Goal: Task Accomplishment & Management: Use online tool/utility

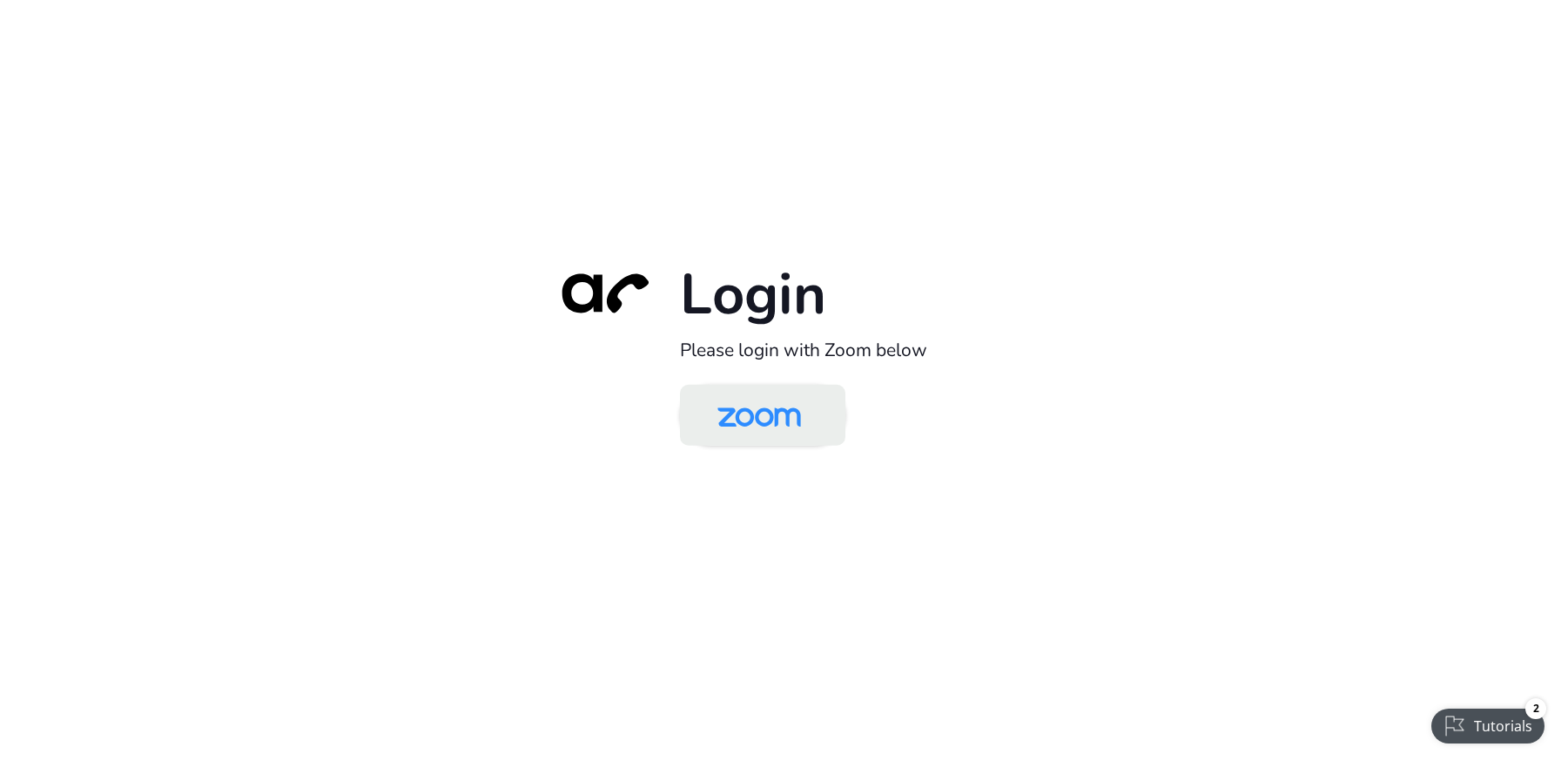
click at [762, 421] on img at bounding box center [758, 416] width 120 height 57
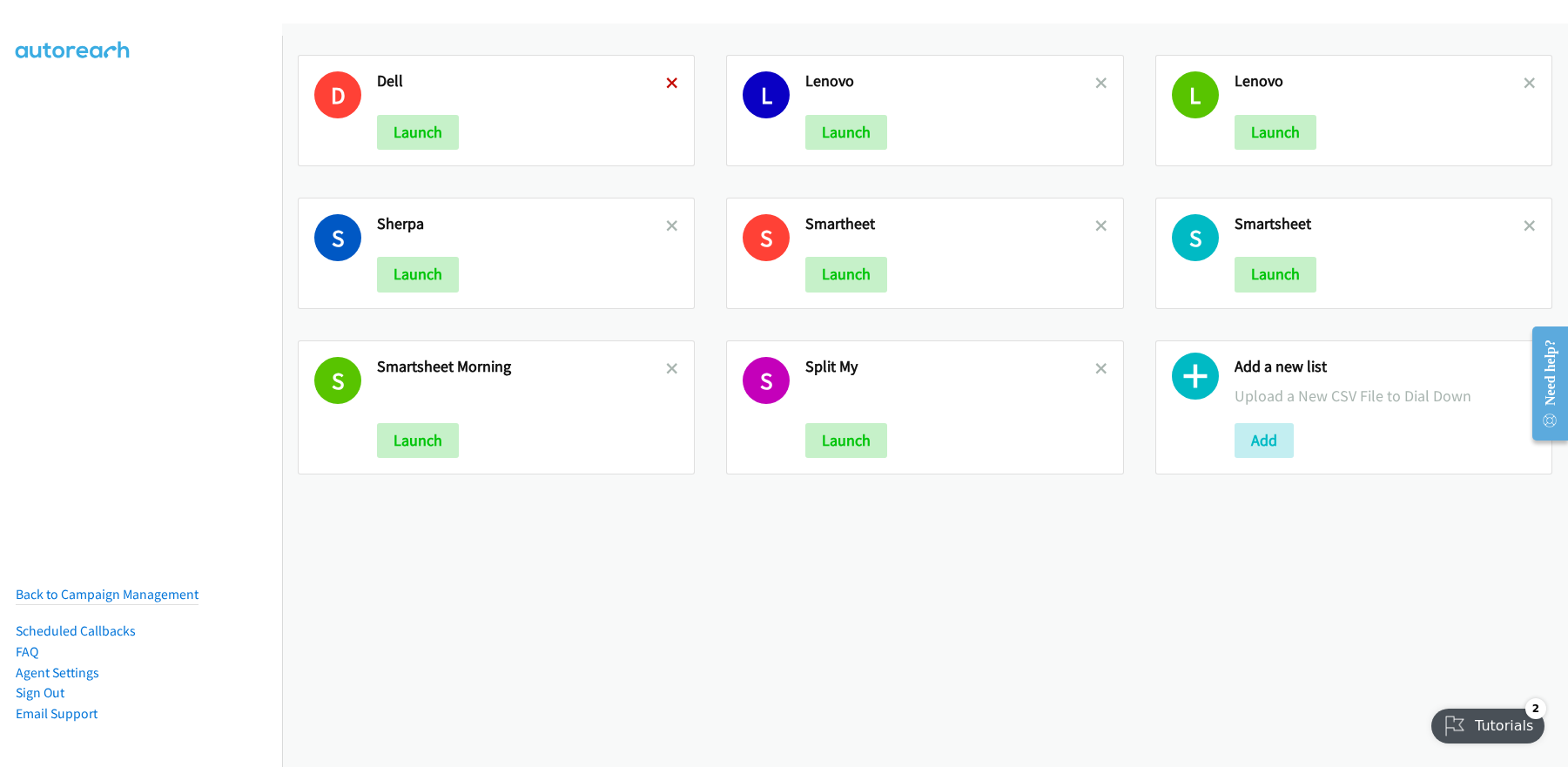
click at [666, 84] on icon at bounding box center [672, 84] width 12 height 12
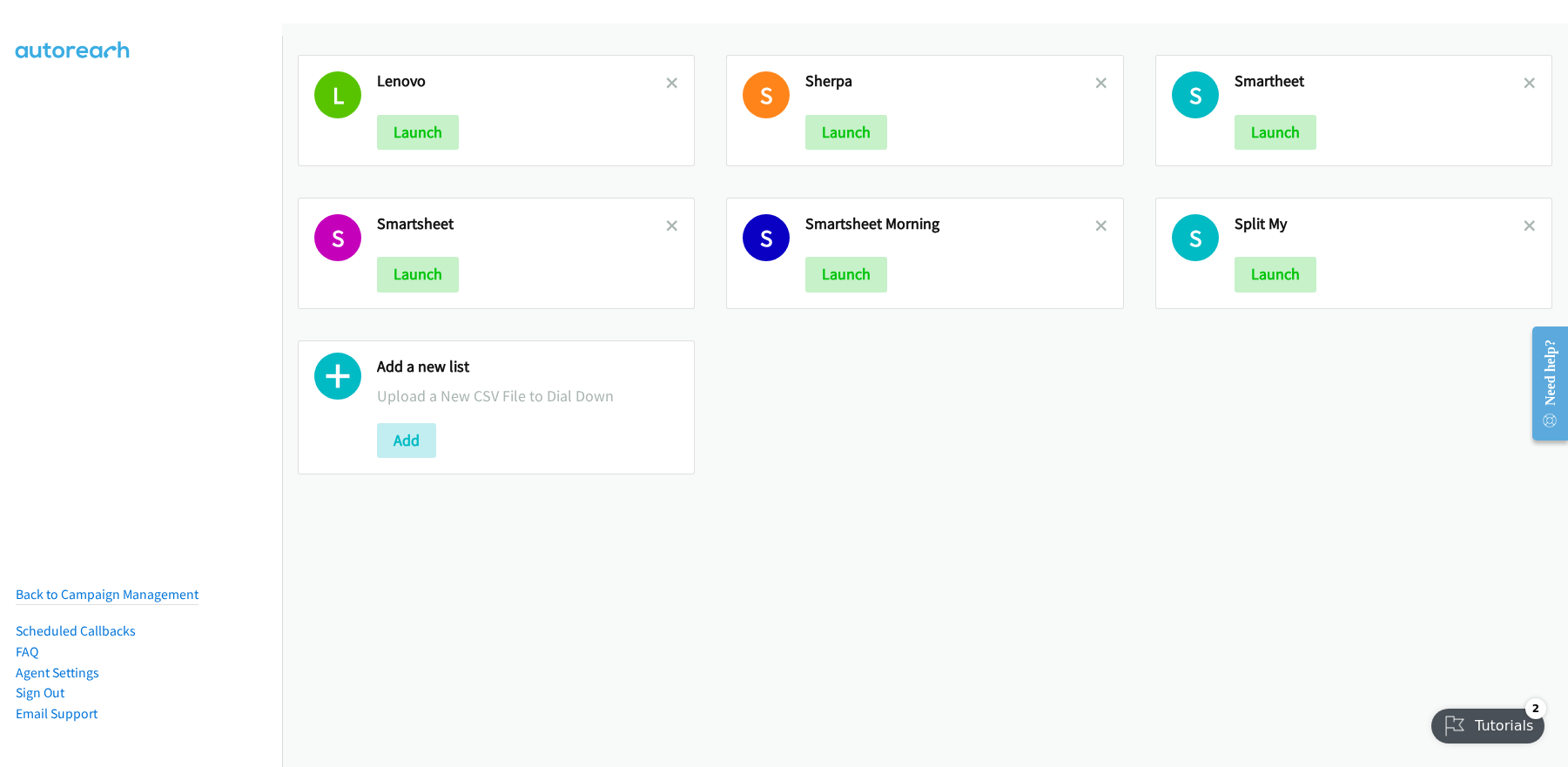
drag, startPoint x: 670, startPoint y: 81, endPoint x: 827, endPoint y: 85, distance: 157.1
click at [670, 81] on icon at bounding box center [672, 84] width 12 height 12
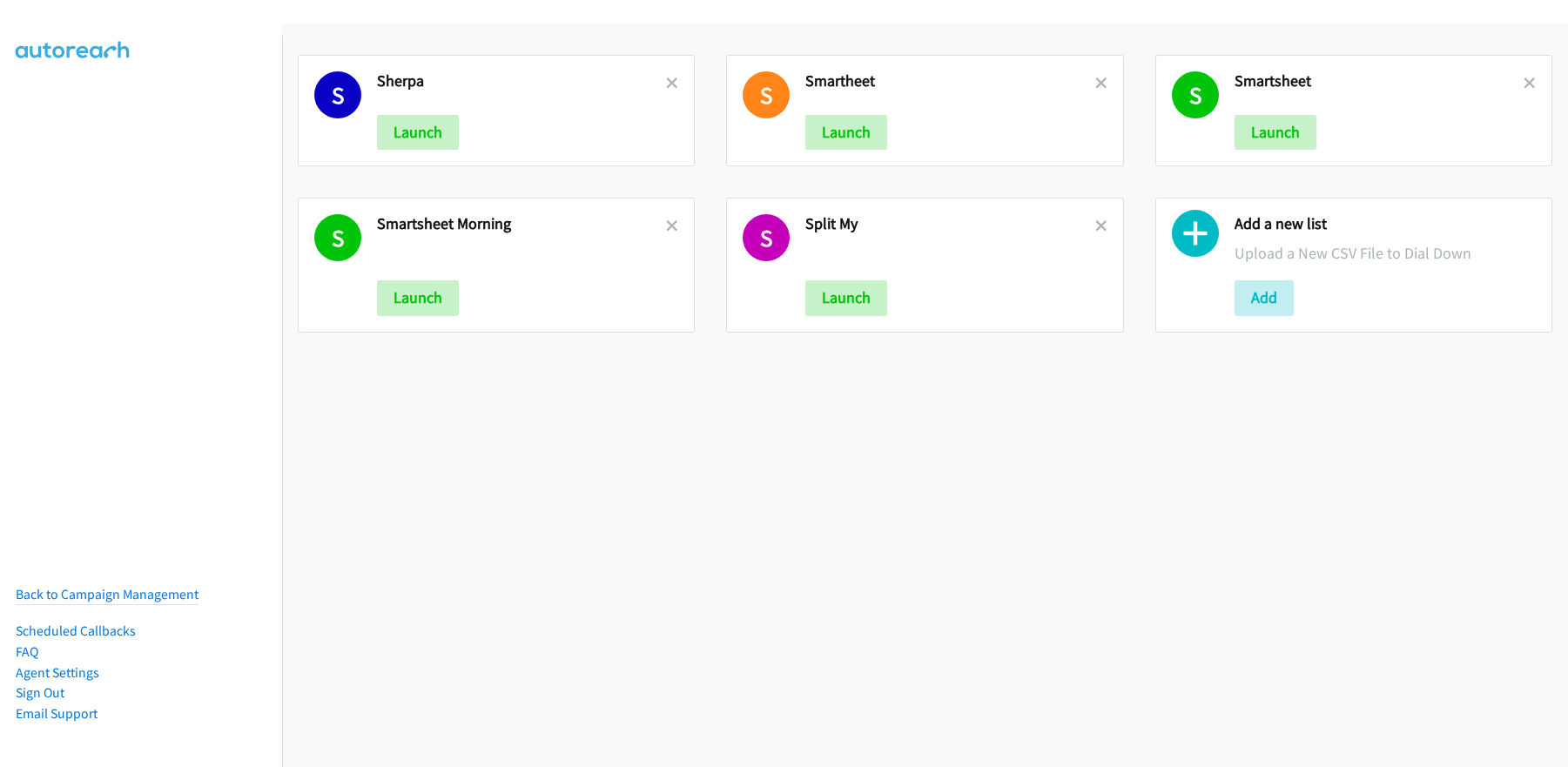
drag, startPoint x: 1517, startPoint y: 82, endPoint x: 1488, endPoint y: 110, distance: 40.3
click at [1524, 83] on icon at bounding box center [1530, 84] width 12 height 12
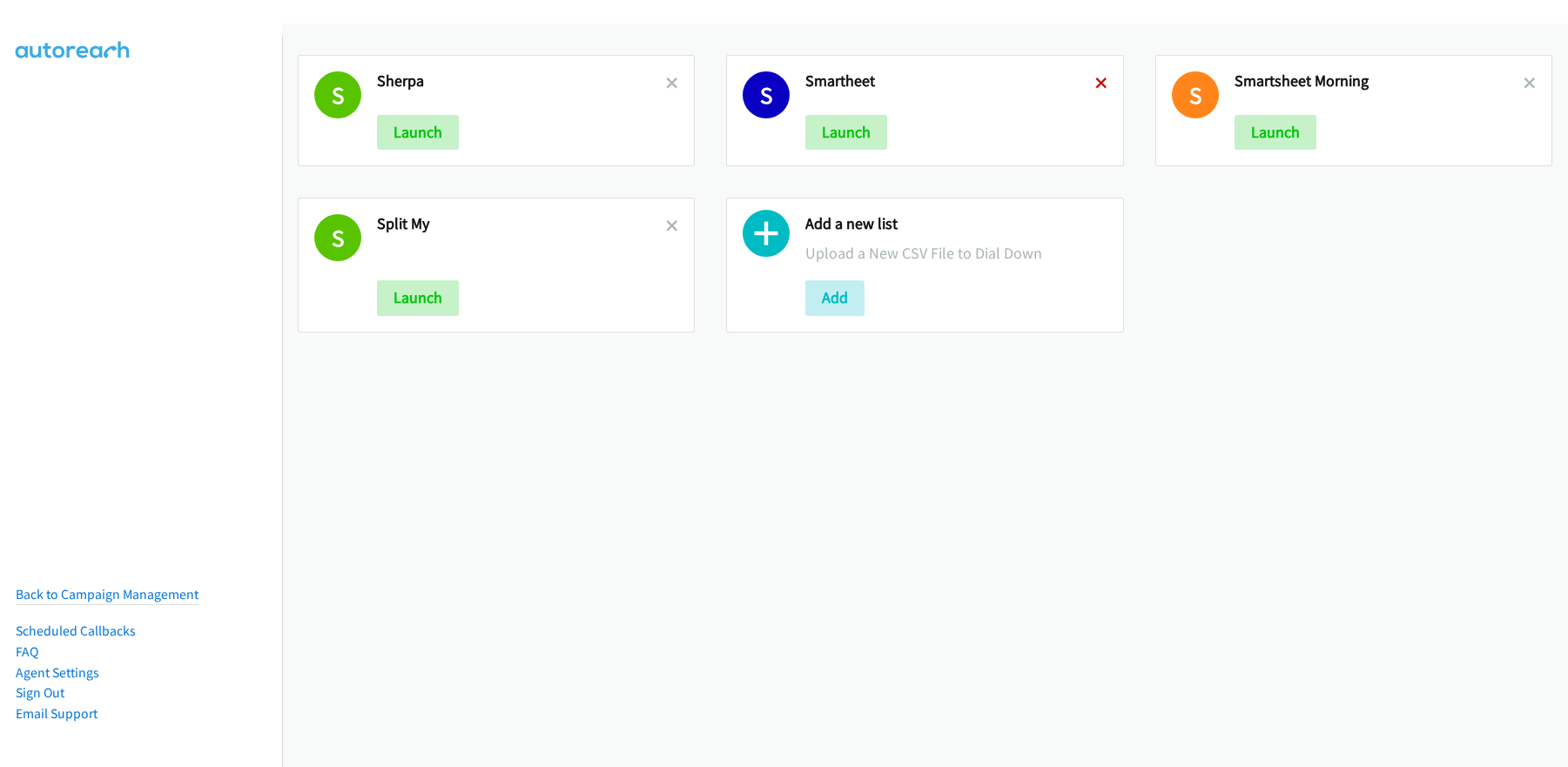
click at [1095, 86] on icon at bounding box center [1101, 84] width 12 height 12
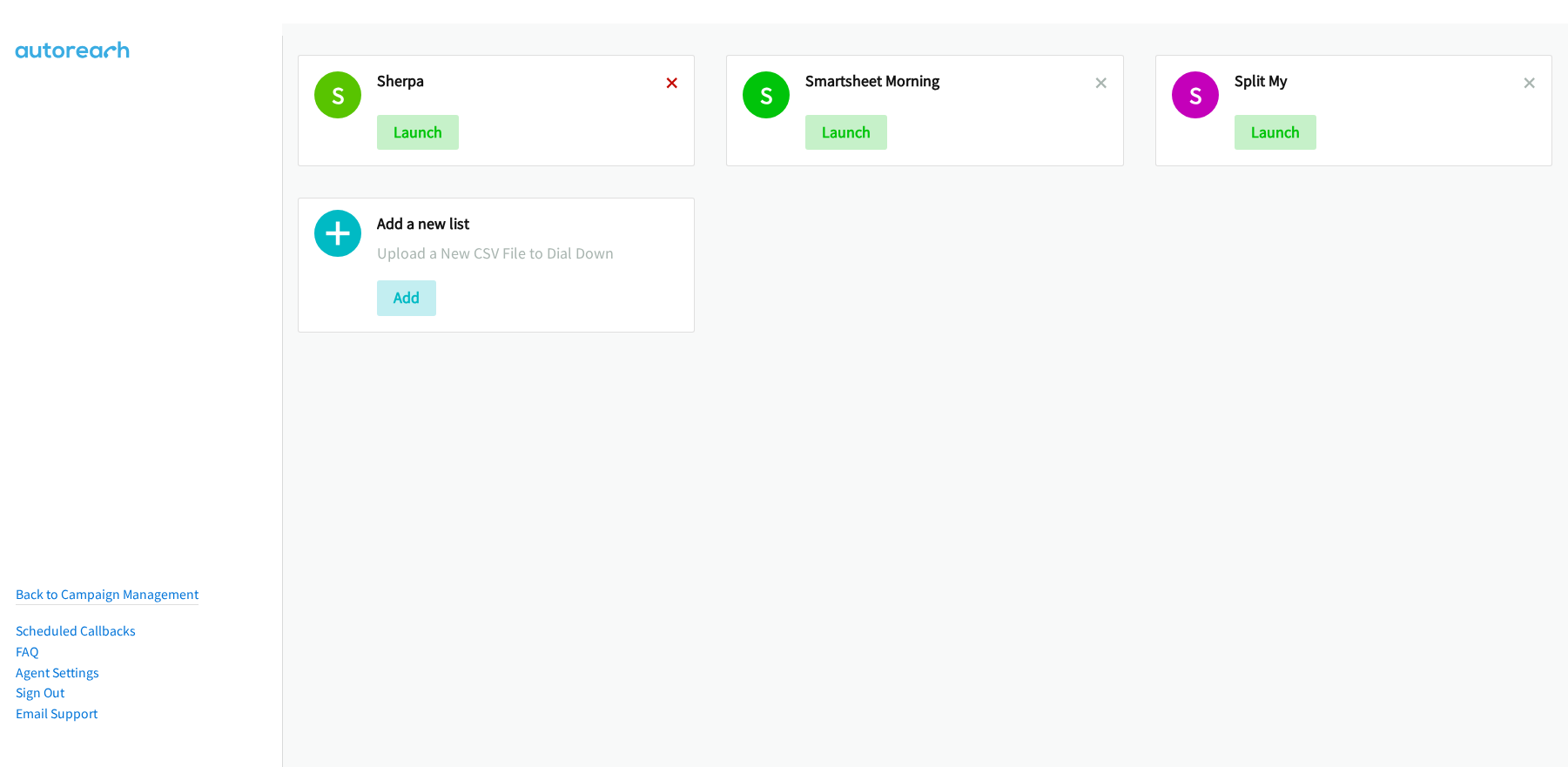
click at [669, 87] on icon at bounding box center [672, 84] width 12 height 12
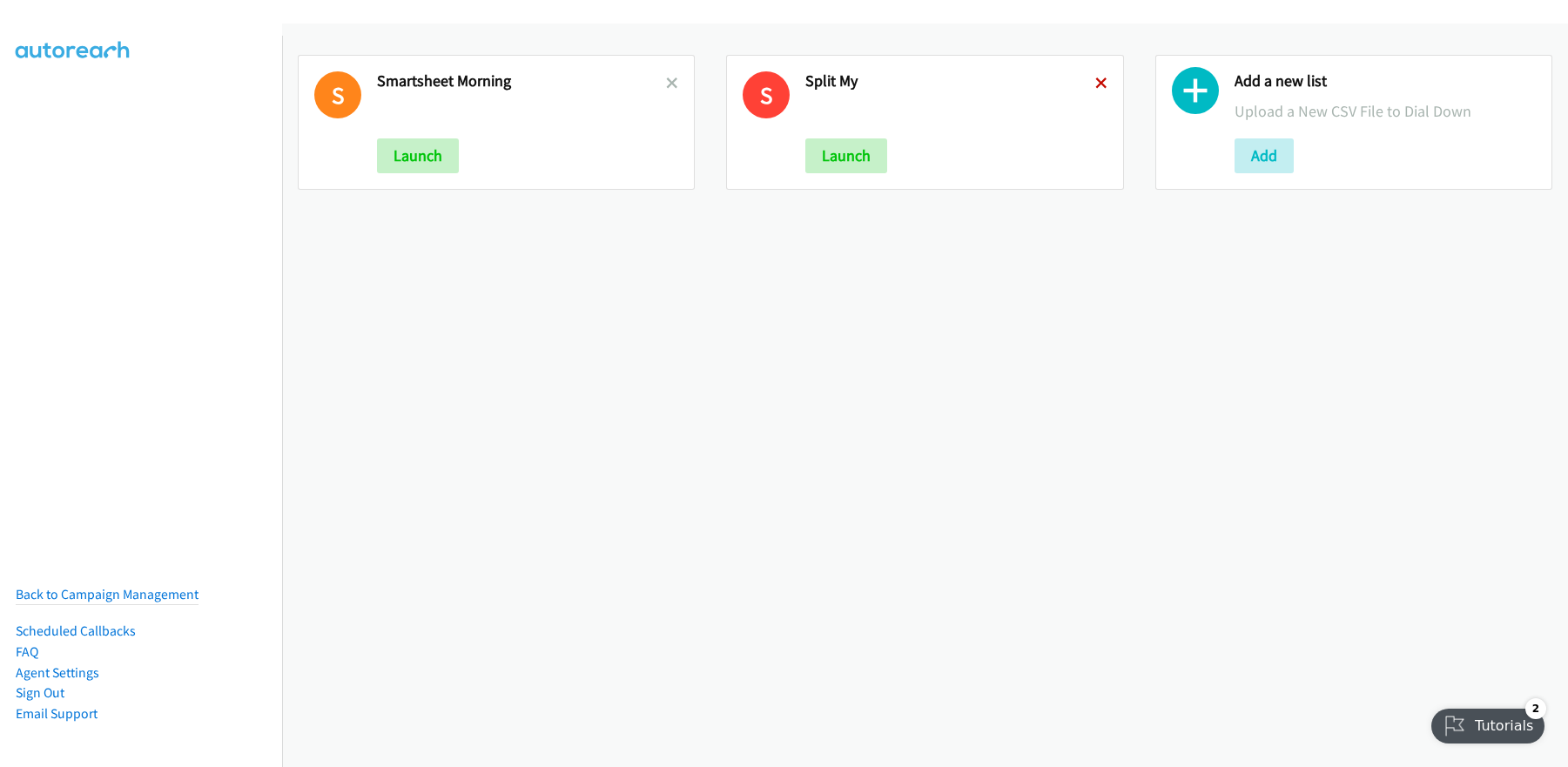
click at [1095, 79] on icon at bounding box center [1101, 84] width 12 height 12
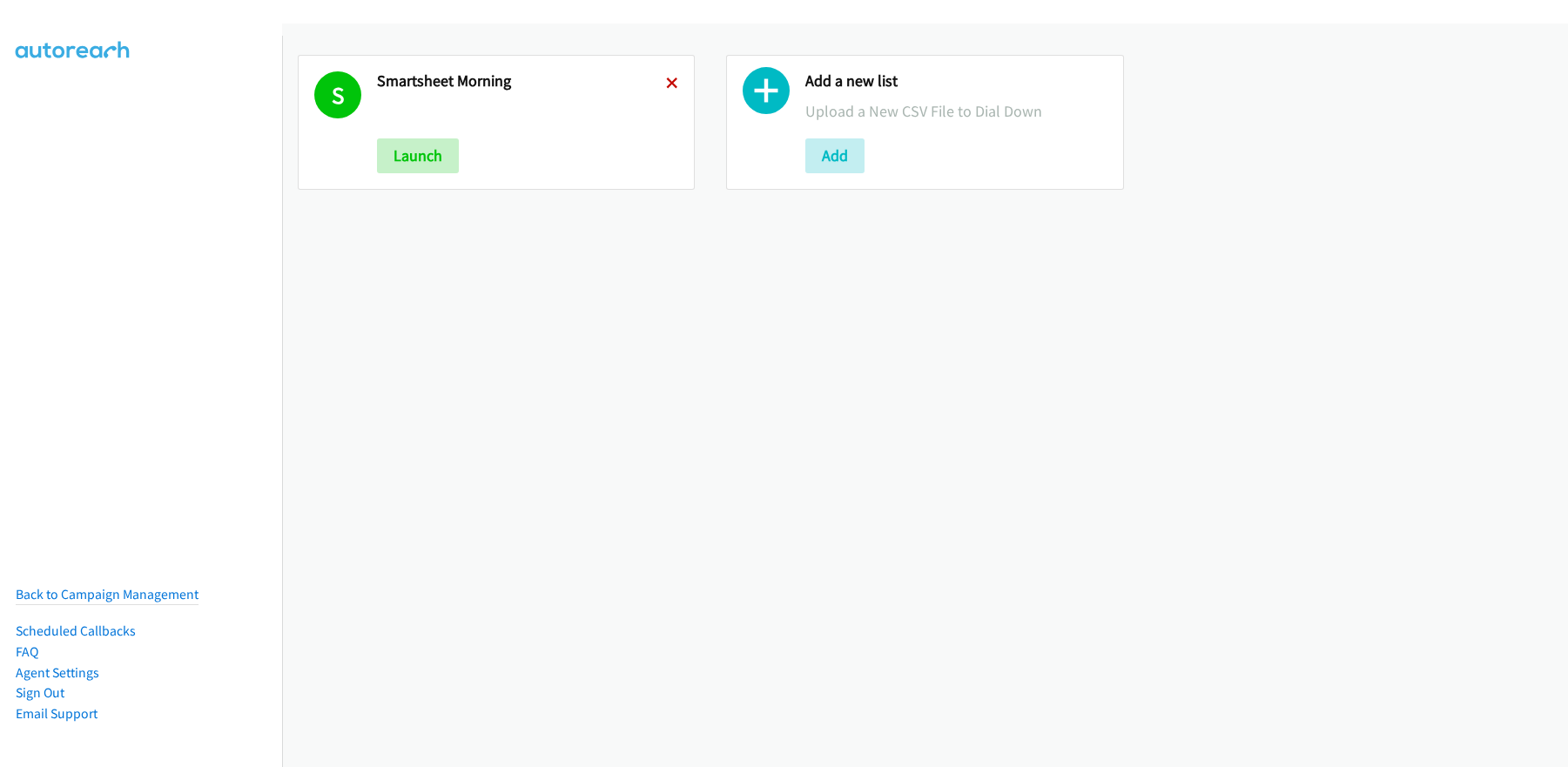
click at [673, 84] on icon at bounding box center [672, 84] width 12 height 12
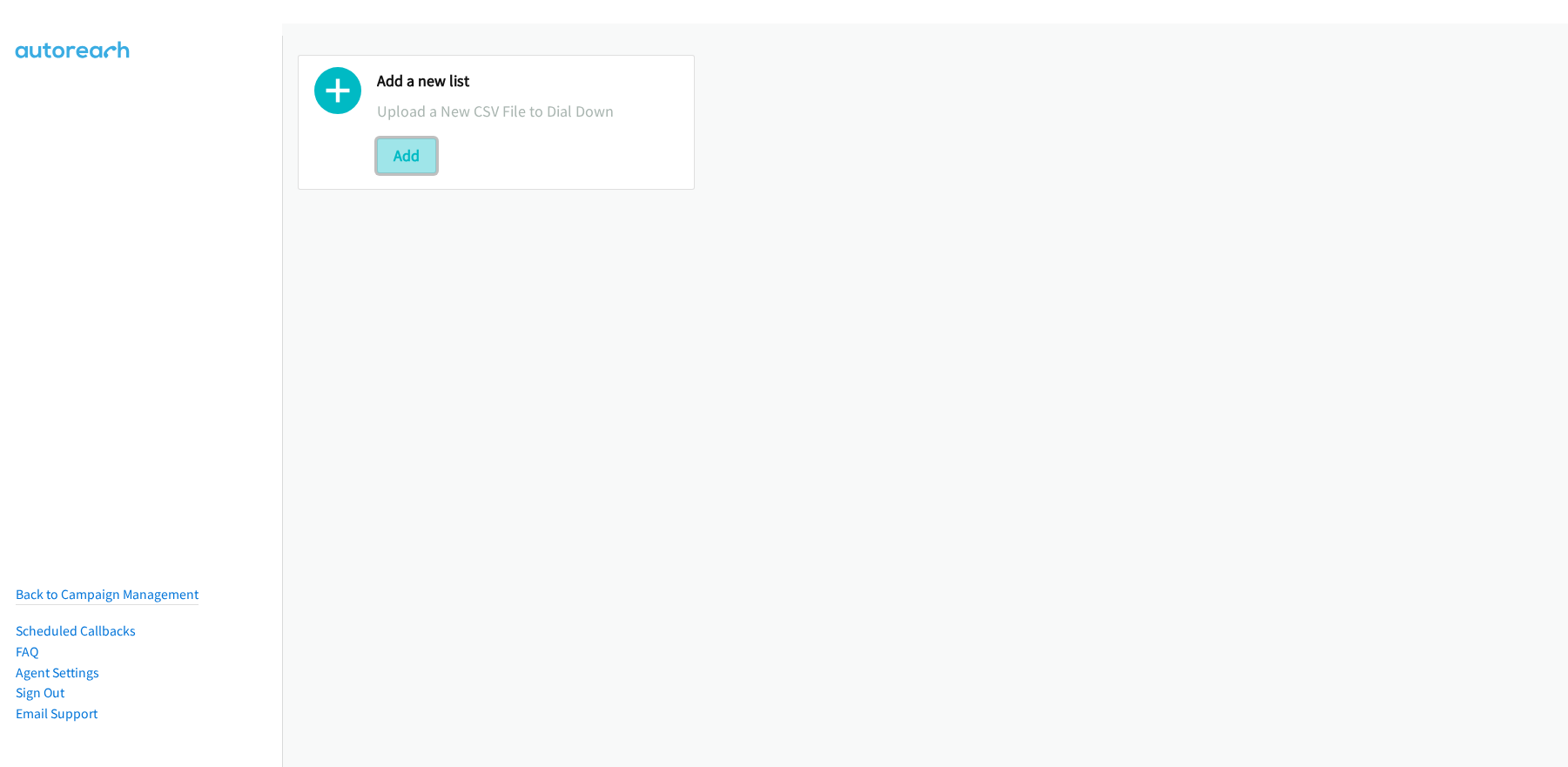
click at [418, 155] on button "Add" at bounding box center [406, 155] width 59 height 35
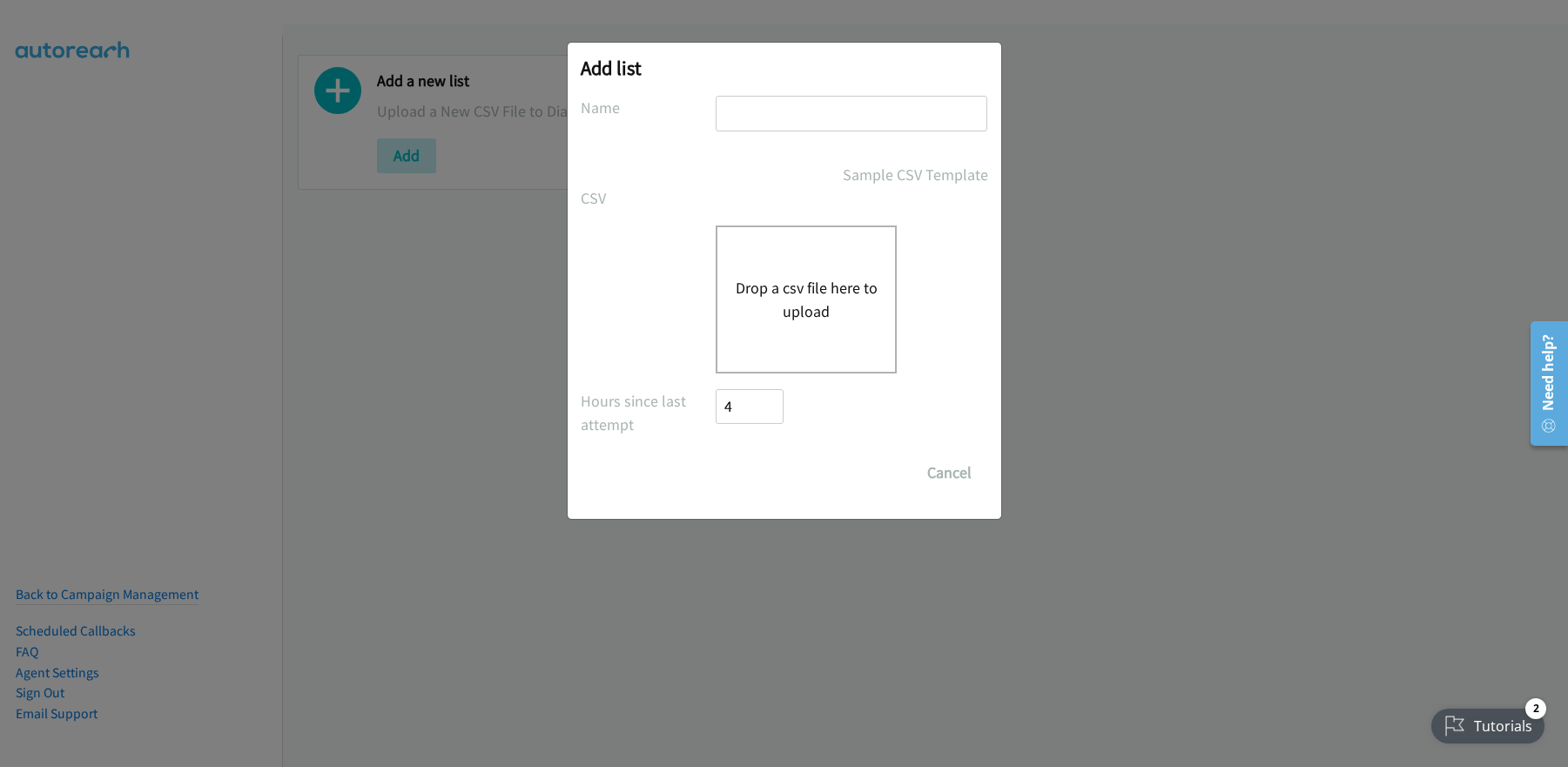
click at [806, 277] on button "Drop a csv file here to upload" at bounding box center [805, 299] width 143 height 47
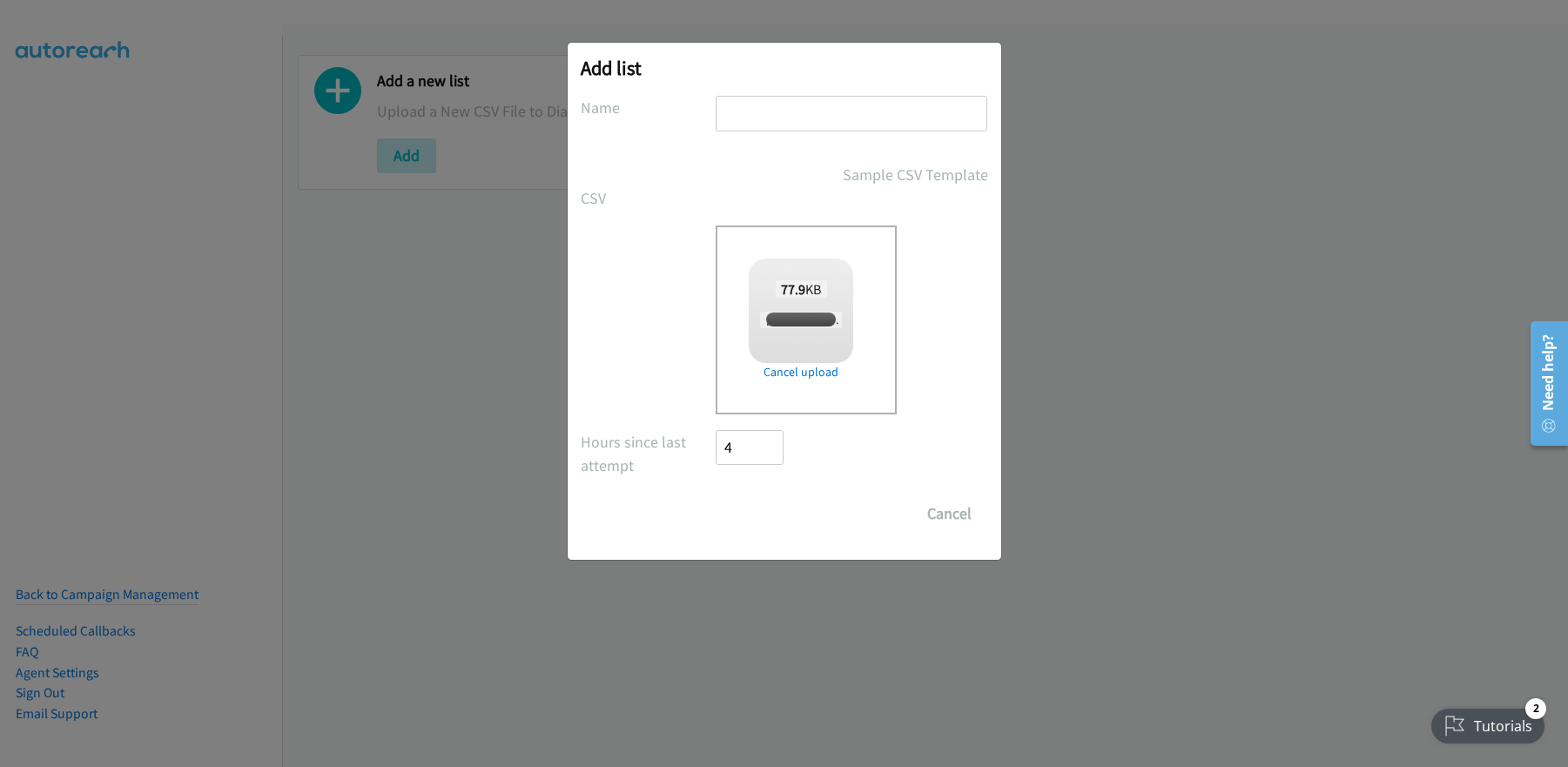
checkbox input "true"
click at [831, 116] on input "text" at bounding box center [851, 114] width 272 height 36
type input "Sherpa"
click at [752, 515] on input "Save List" at bounding box center [762, 513] width 91 height 35
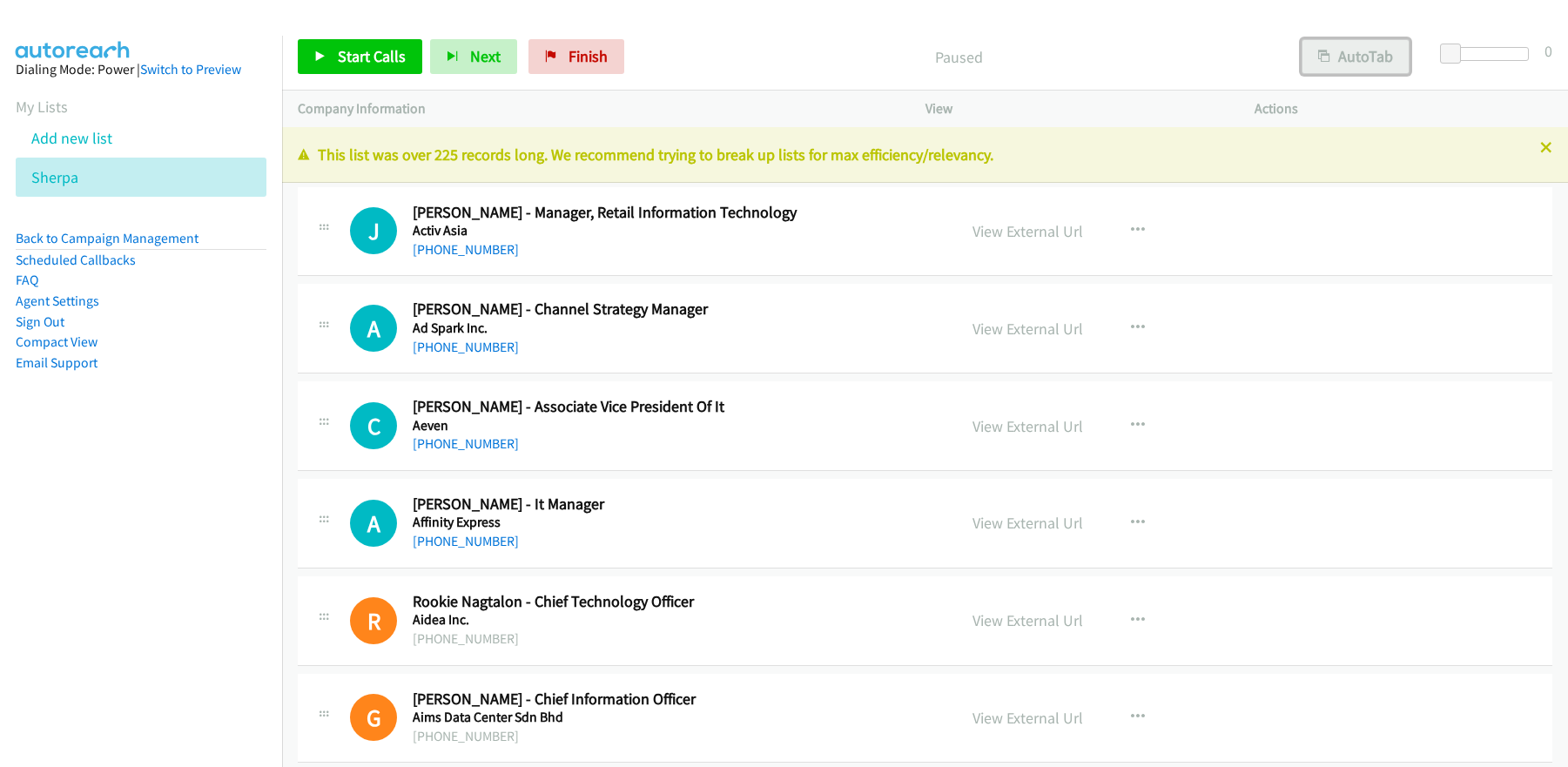
click at [1321, 51] on icon "button" at bounding box center [1324, 58] width 12 height 12
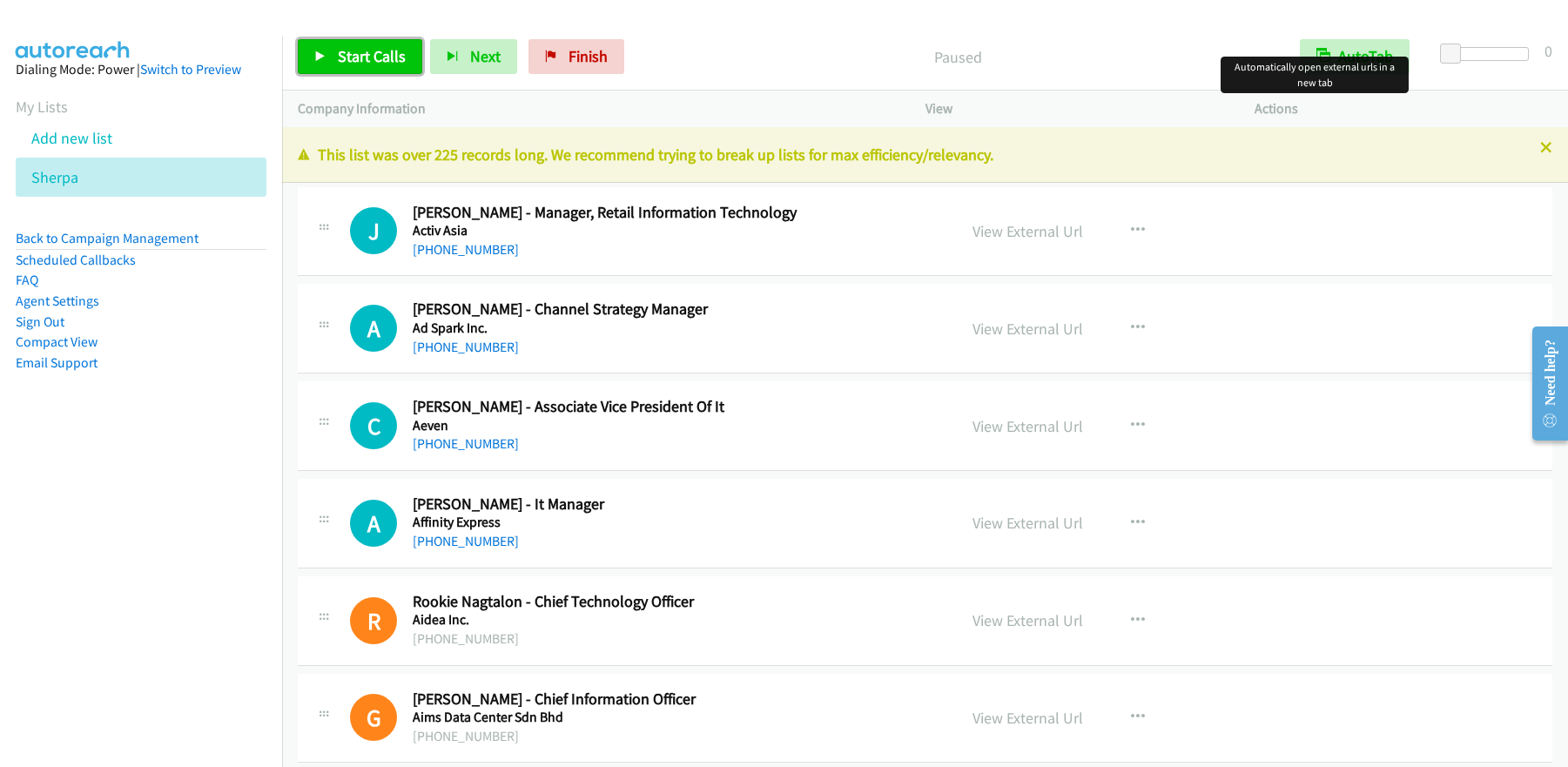
click at [366, 64] on span "Start Calls" at bounding box center [371, 56] width 67 height 20
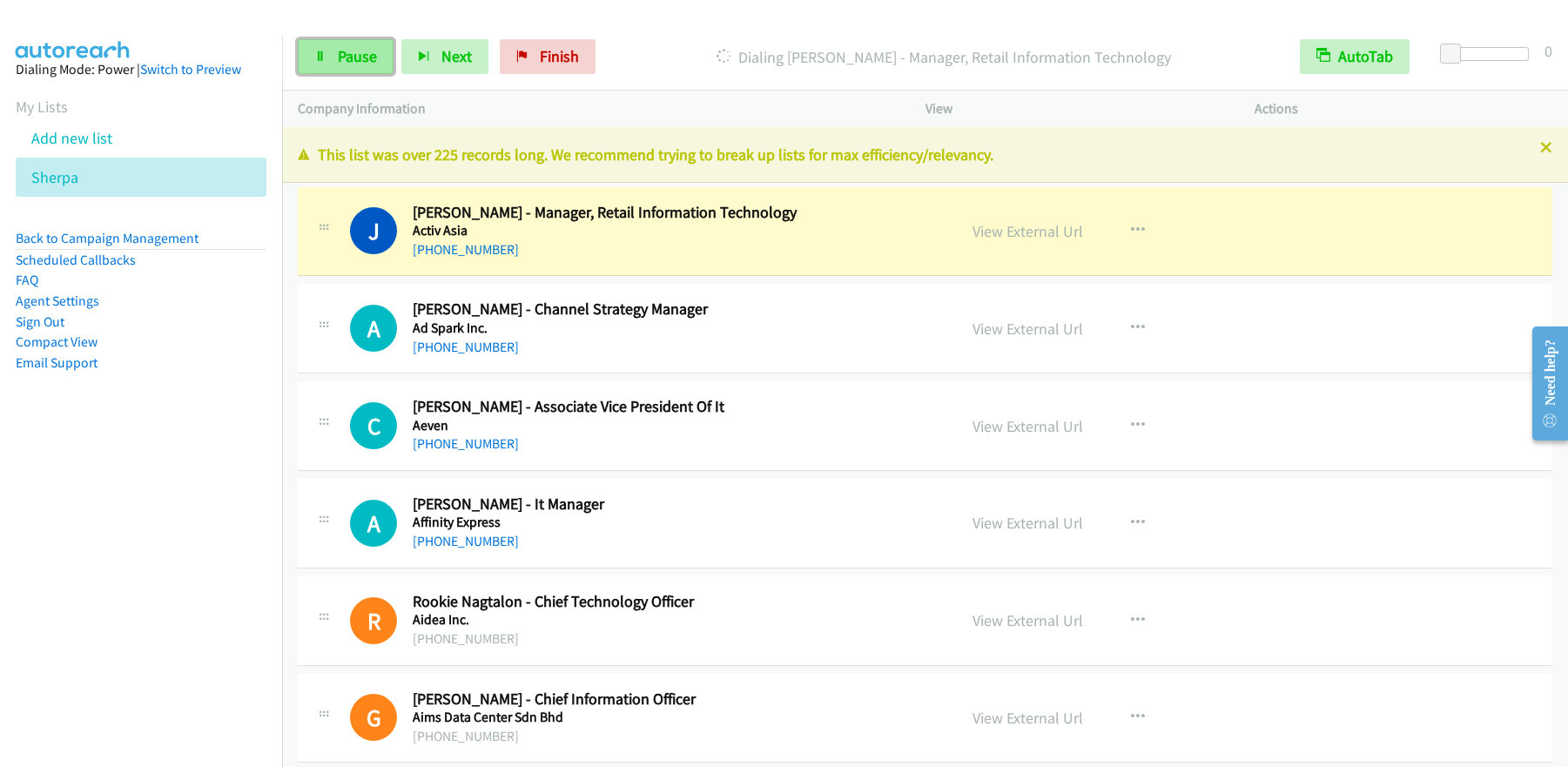
click at [349, 55] on span "Pause" at bounding box center [357, 56] width 39 height 20
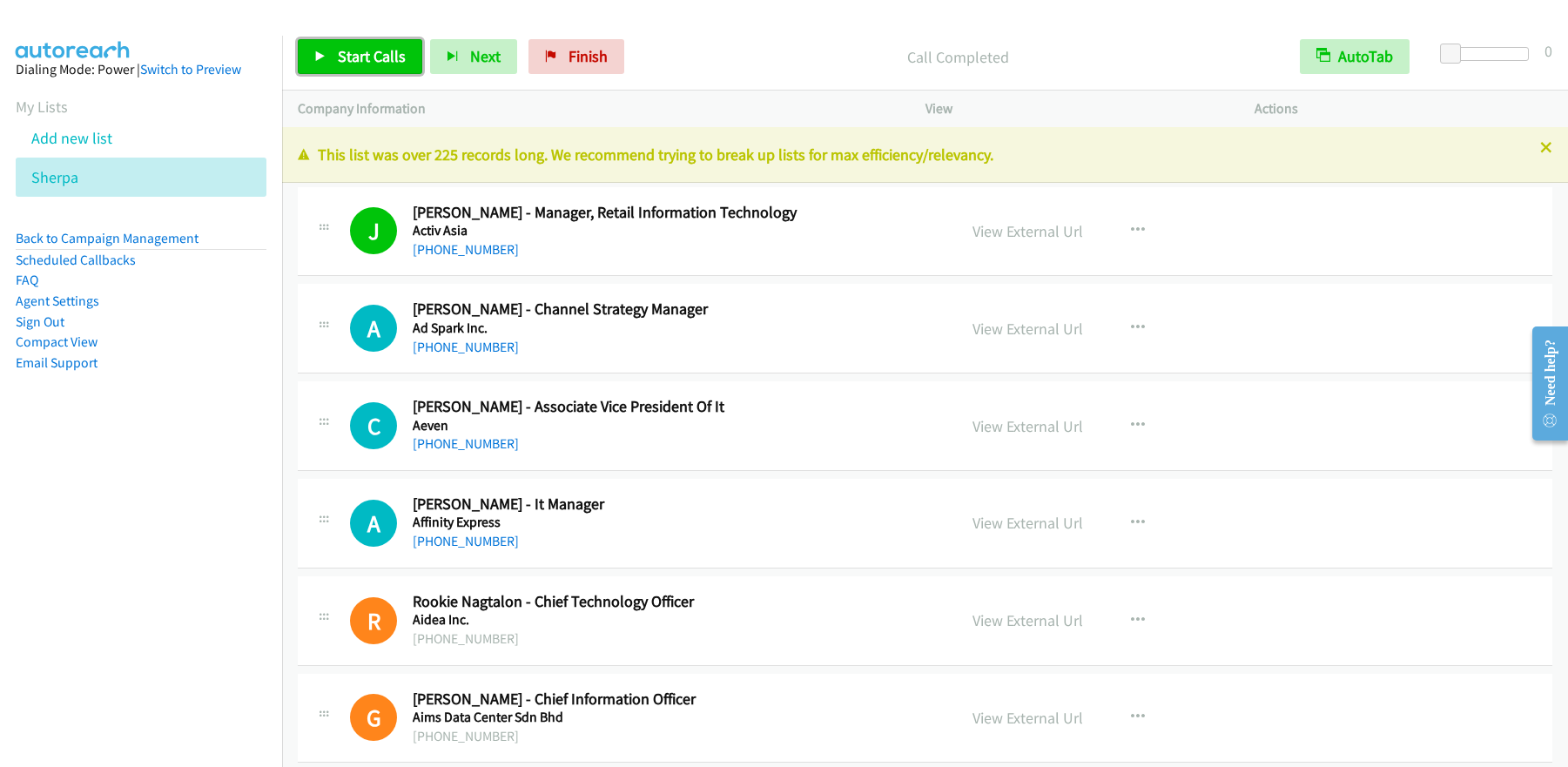
click at [379, 52] on span "Start Calls" at bounding box center [371, 56] width 67 height 20
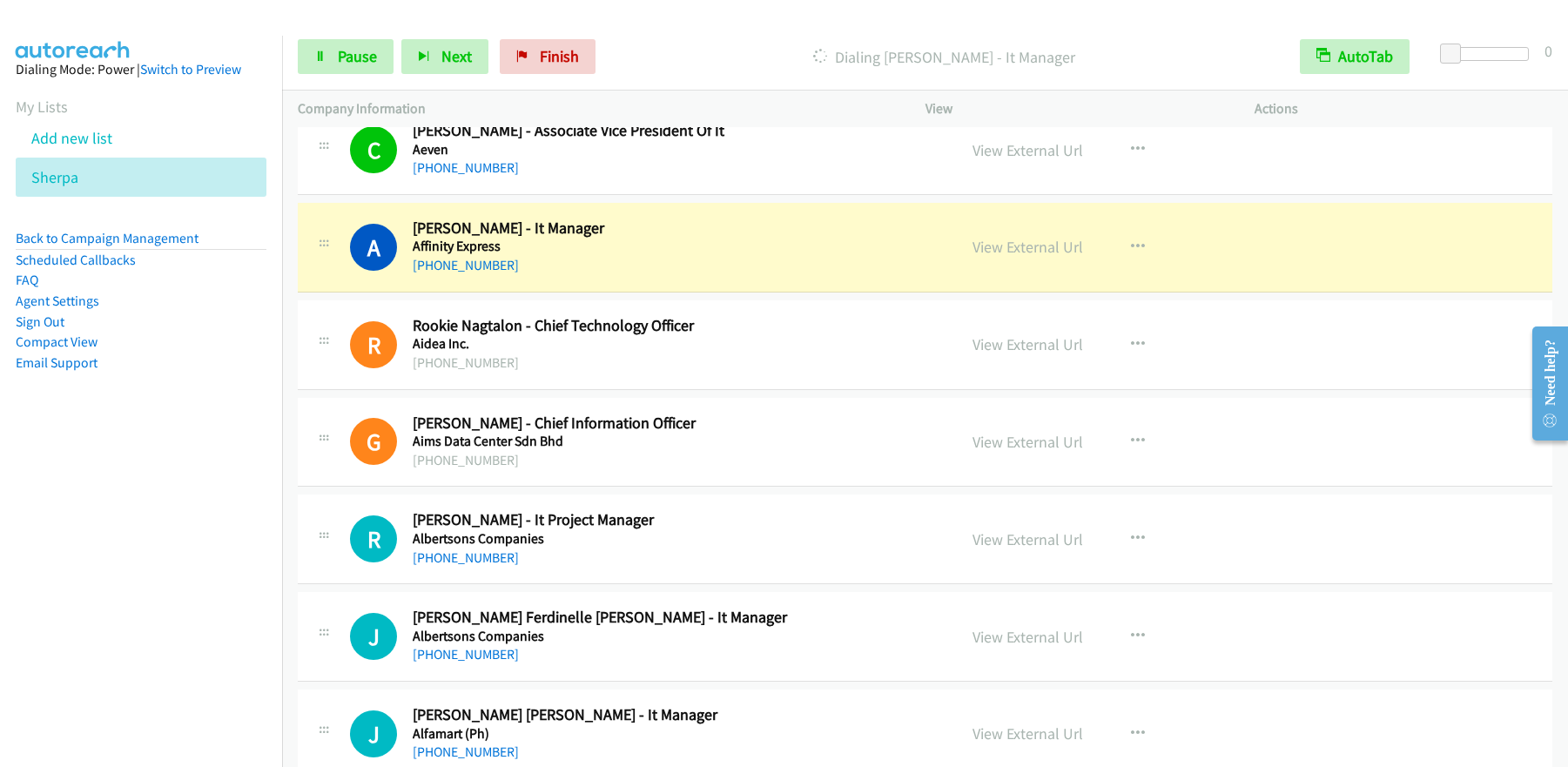
scroll to position [277, 0]
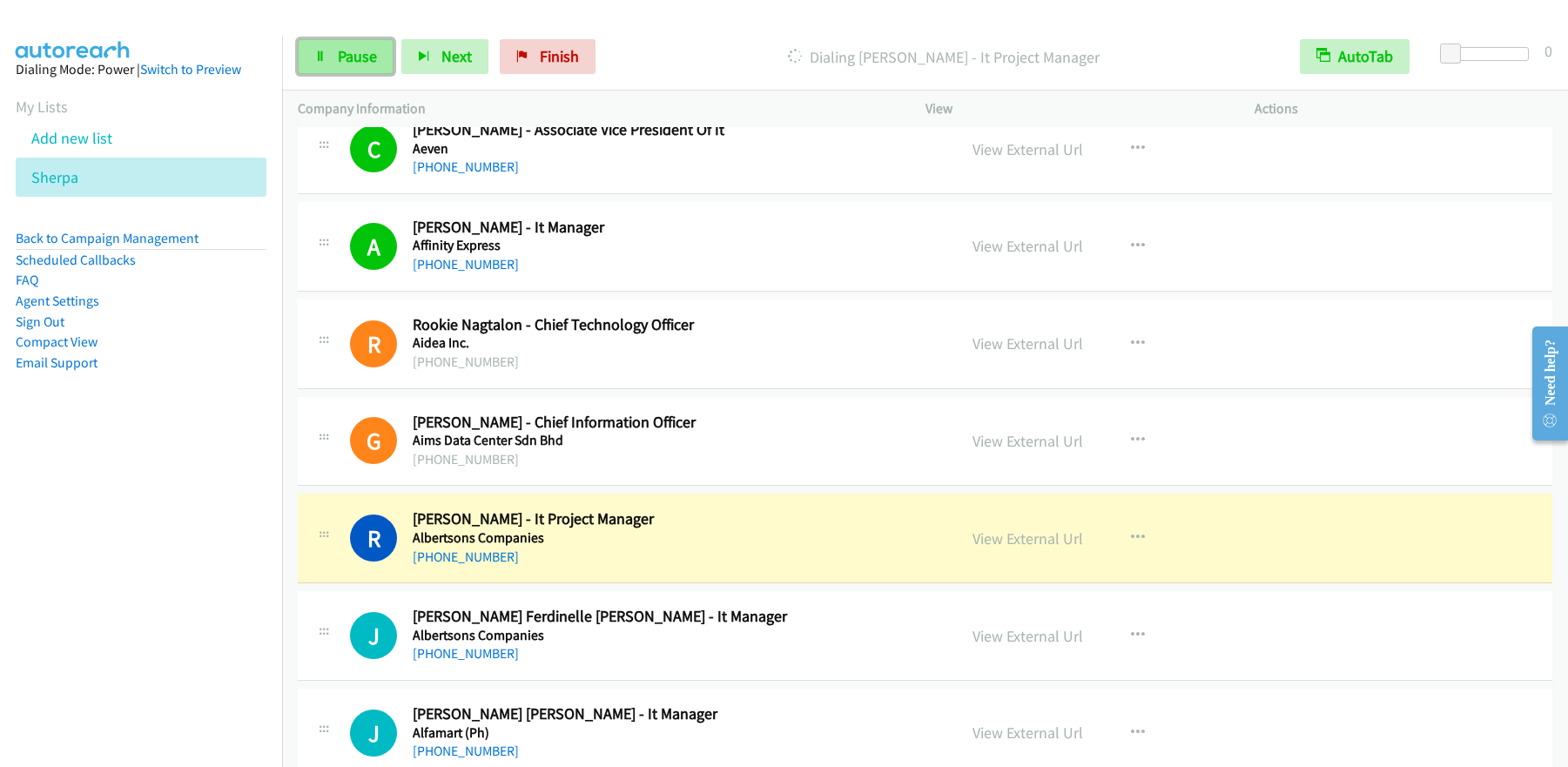
click at [362, 61] on span "Pause" at bounding box center [357, 56] width 39 height 20
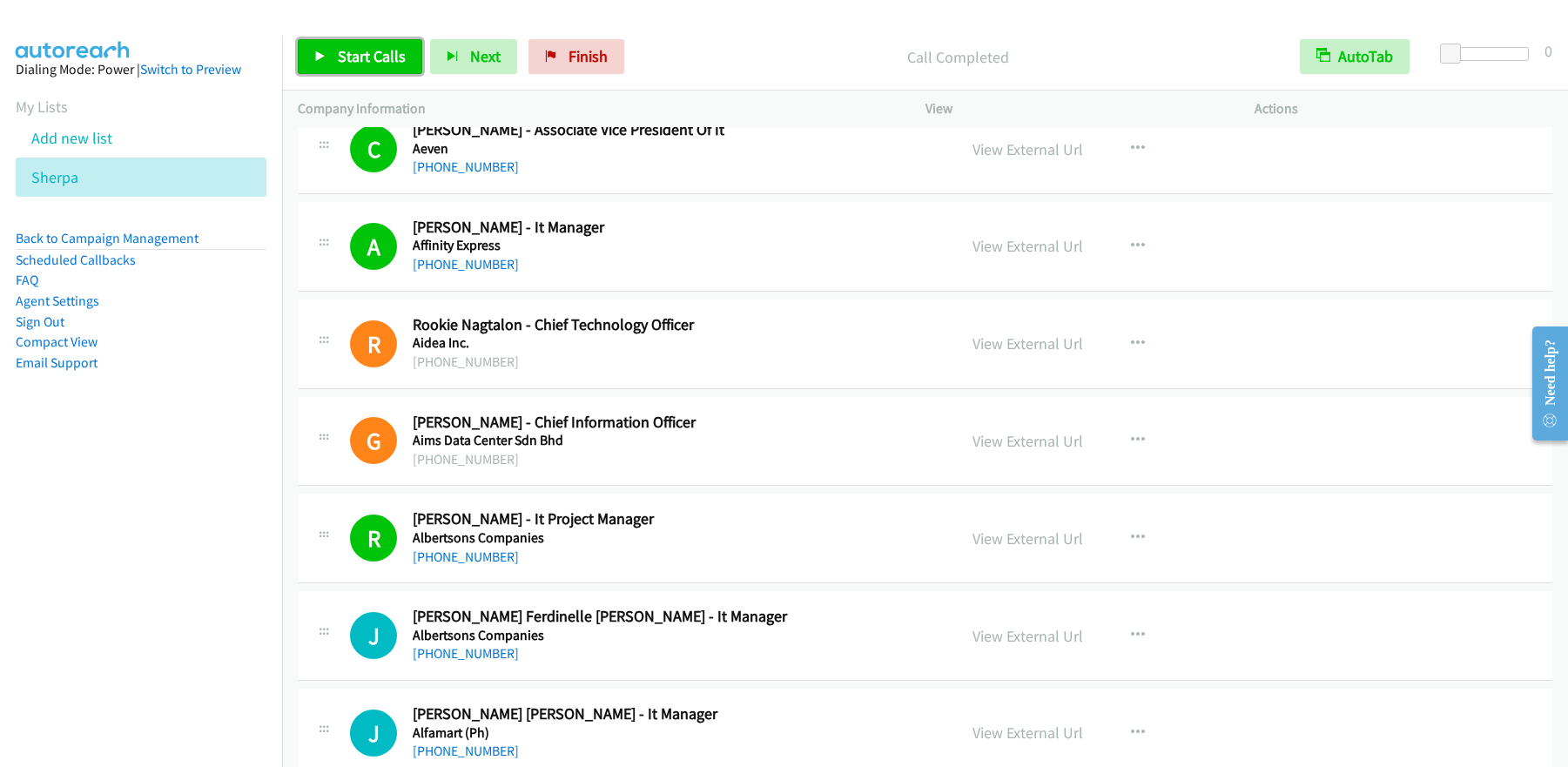
click at [377, 56] on span "Start Calls" at bounding box center [371, 56] width 67 height 20
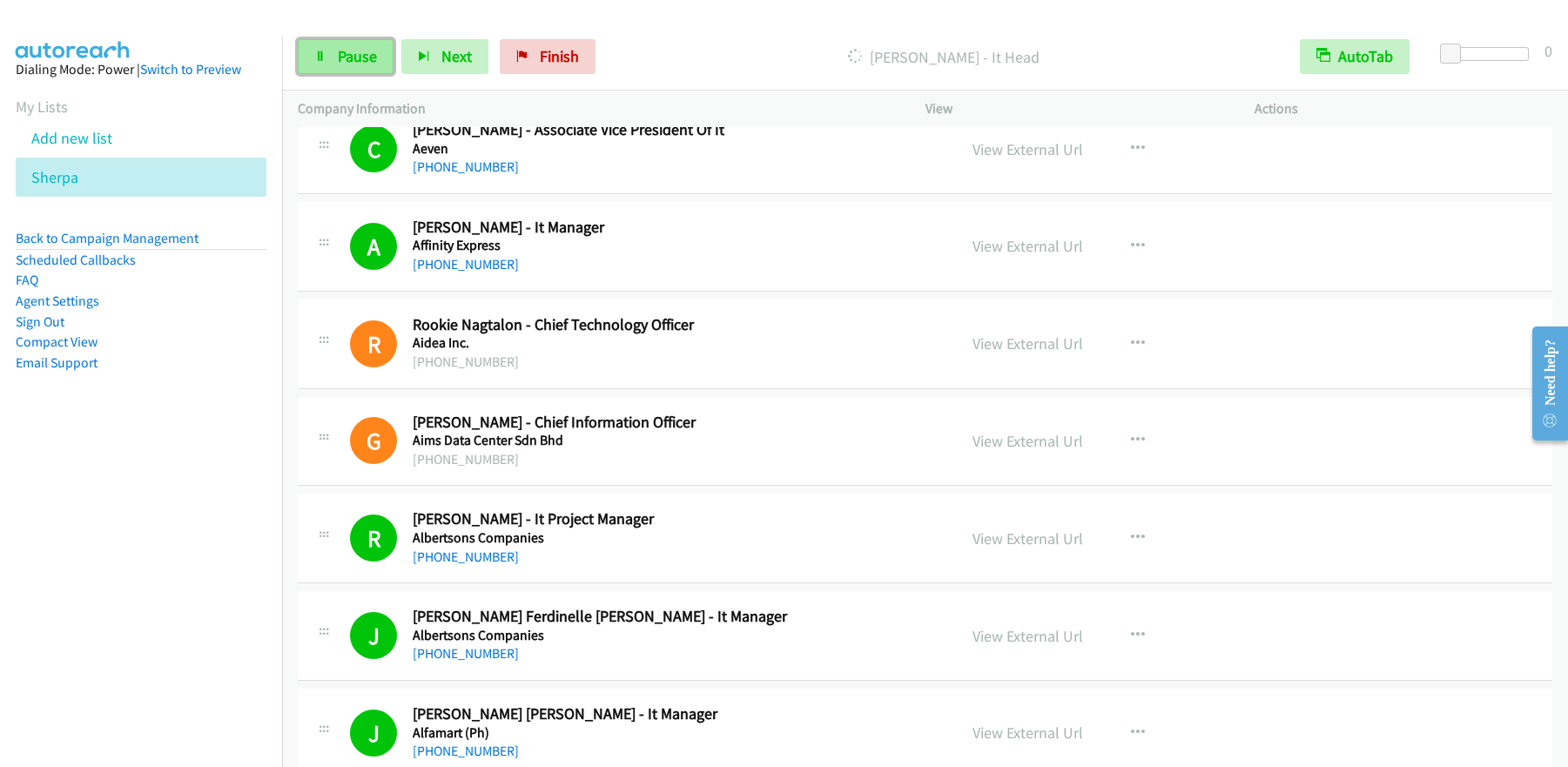
click at [366, 51] on span "Pause" at bounding box center [357, 56] width 39 height 20
click at [344, 60] on span "Start Calls" at bounding box center [371, 56] width 67 height 20
click at [339, 65] on span "Pause" at bounding box center [357, 56] width 39 height 20
click at [368, 67] on link "Start Calls" at bounding box center [360, 56] width 124 height 35
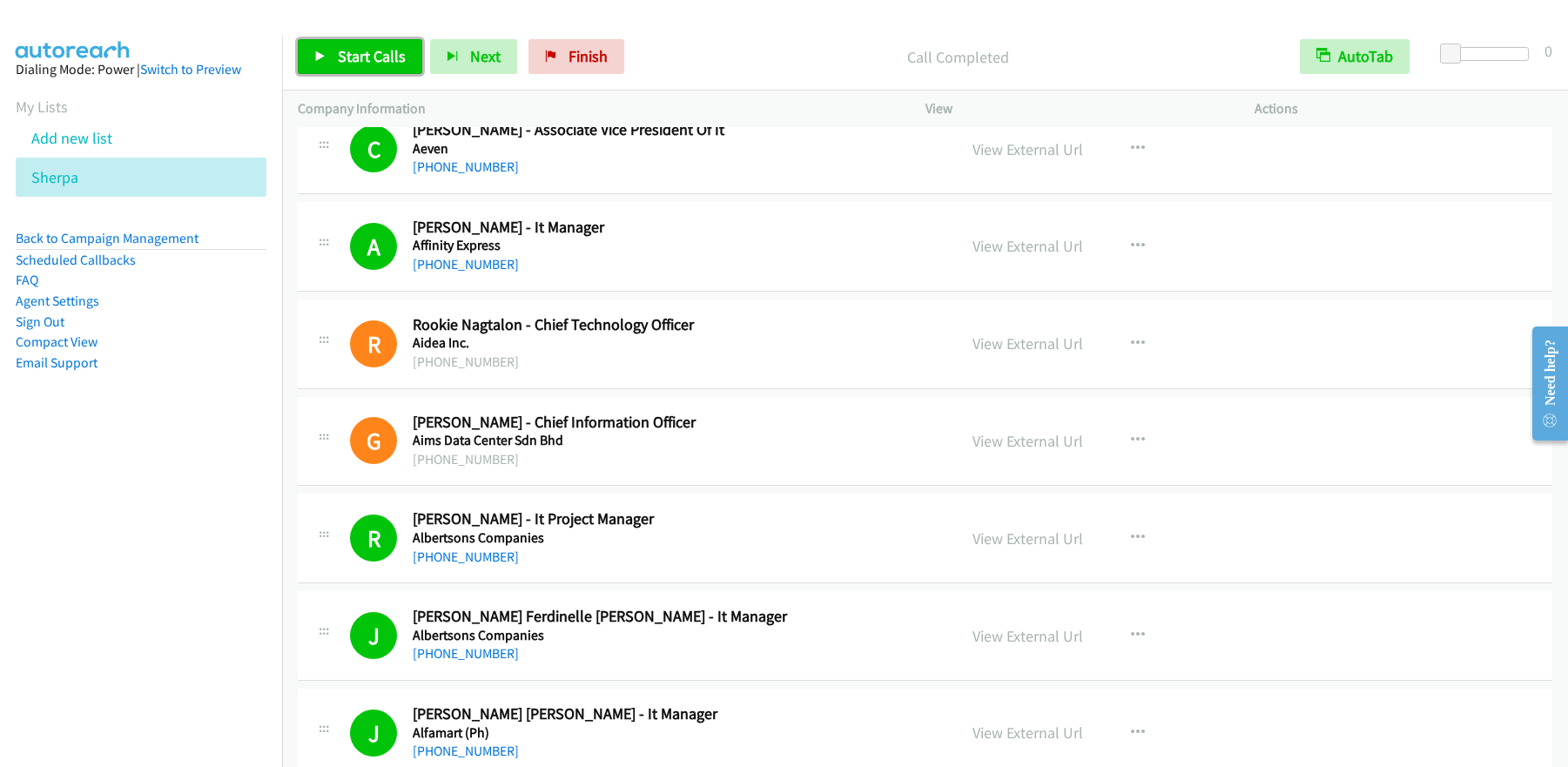
click at [368, 67] on link "Start Calls" at bounding box center [360, 56] width 124 height 35
click at [349, 56] on span "Pause" at bounding box center [357, 56] width 39 height 20
click at [368, 59] on span "Start Calls" at bounding box center [371, 56] width 67 height 20
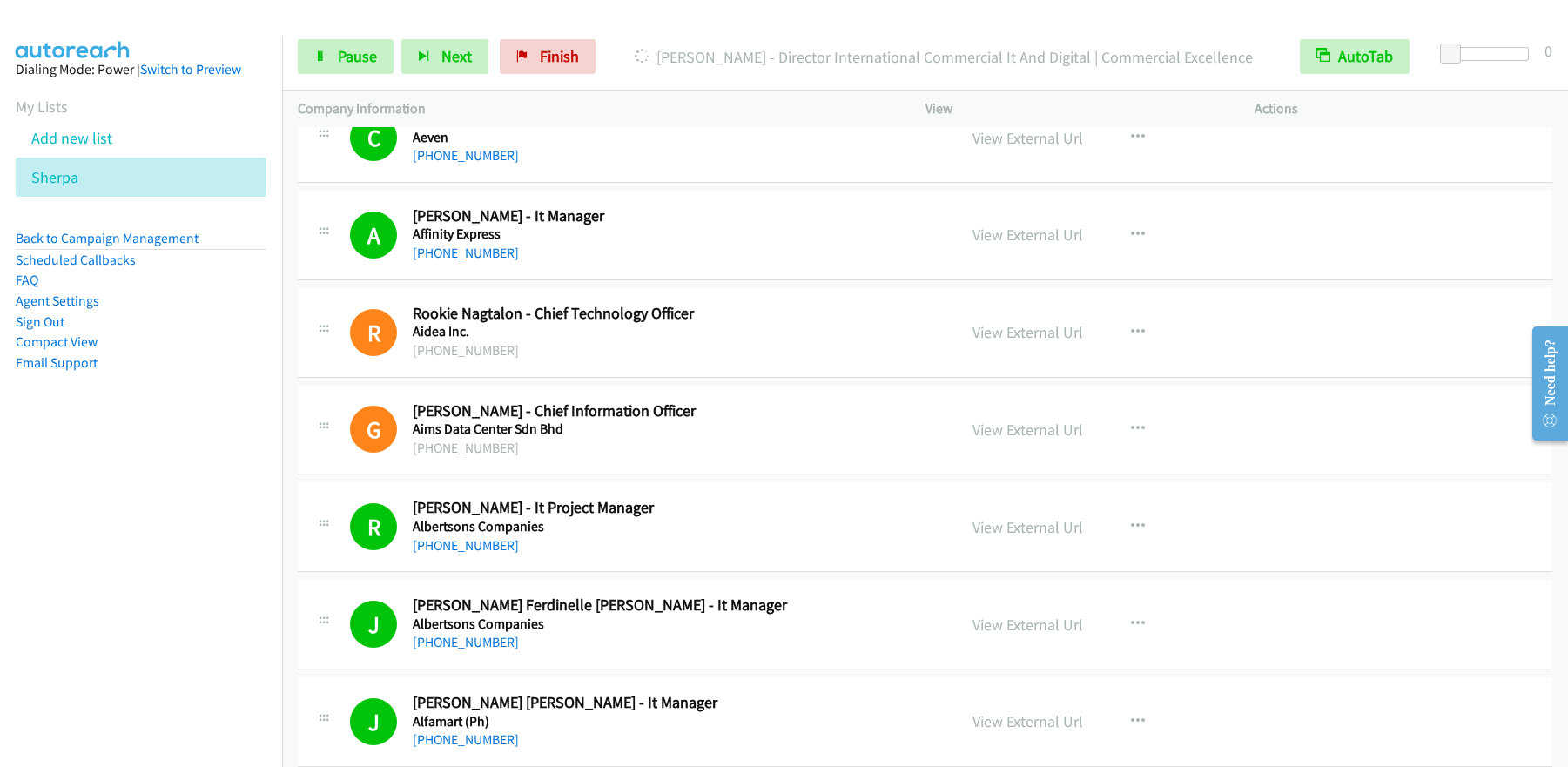
scroll to position [297, 0]
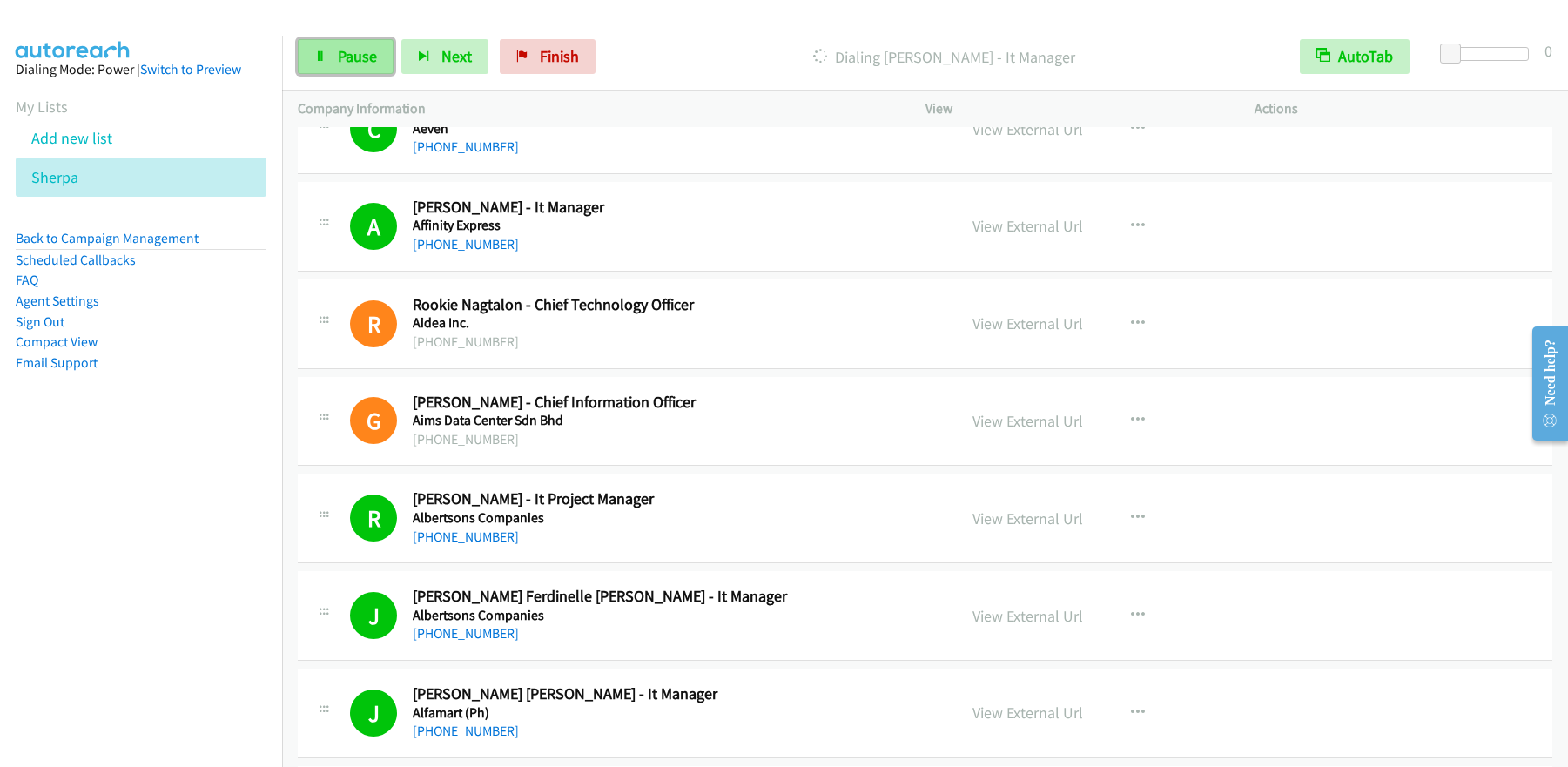
click at [366, 53] on span "Pause" at bounding box center [357, 56] width 39 height 20
click at [364, 60] on span "Start Calls" at bounding box center [371, 56] width 67 height 20
click at [358, 58] on span "Pause" at bounding box center [357, 56] width 39 height 20
click at [363, 57] on span "Start Calls" at bounding box center [371, 56] width 67 height 20
click at [352, 64] on span "Pause" at bounding box center [357, 56] width 39 height 20
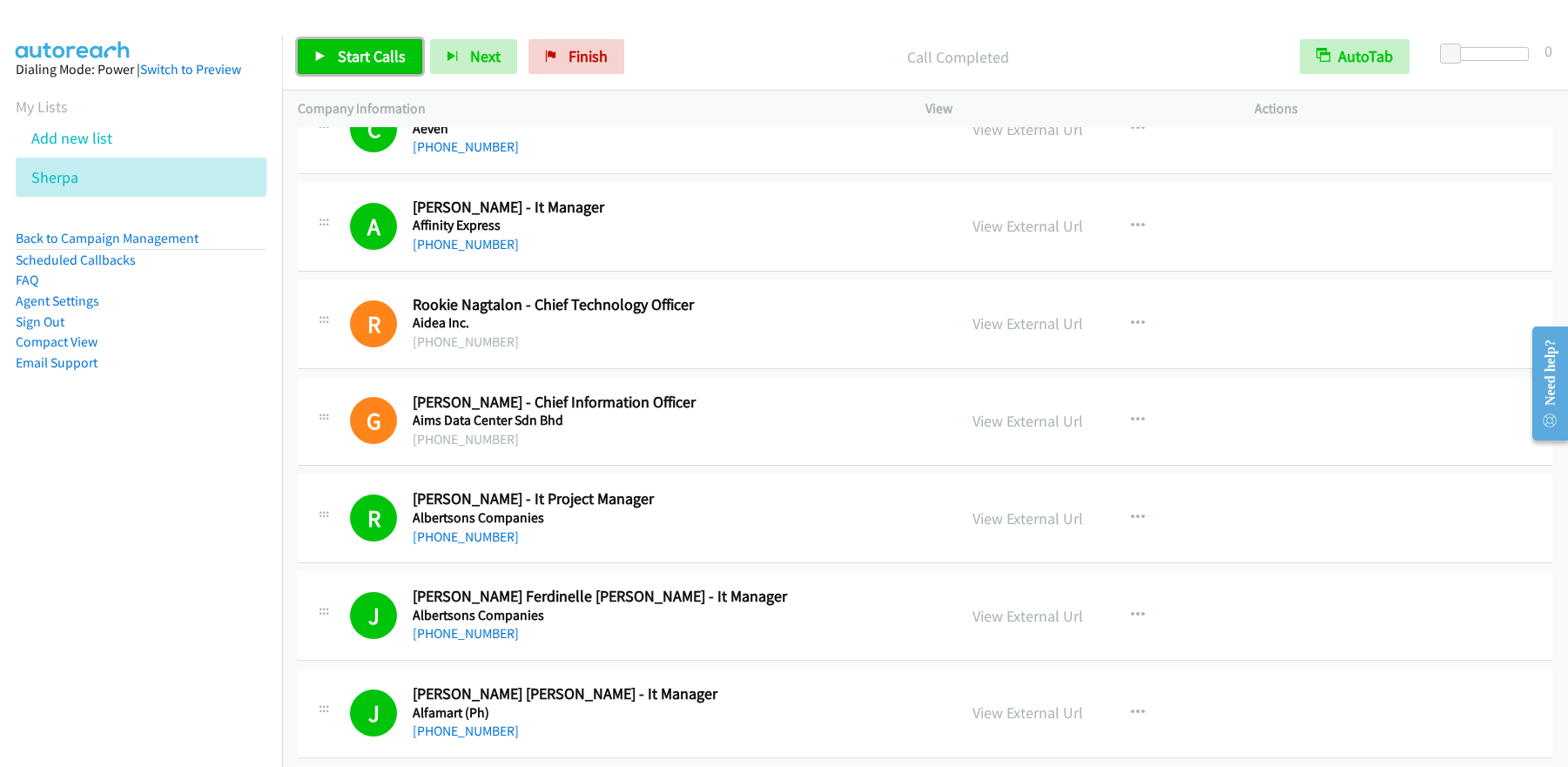
click at [378, 55] on span "Start Calls" at bounding box center [371, 56] width 67 height 20
click at [358, 59] on span "Pause" at bounding box center [357, 56] width 39 height 20
click at [359, 60] on span "Start Calls" at bounding box center [371, 56] width 67 height 20
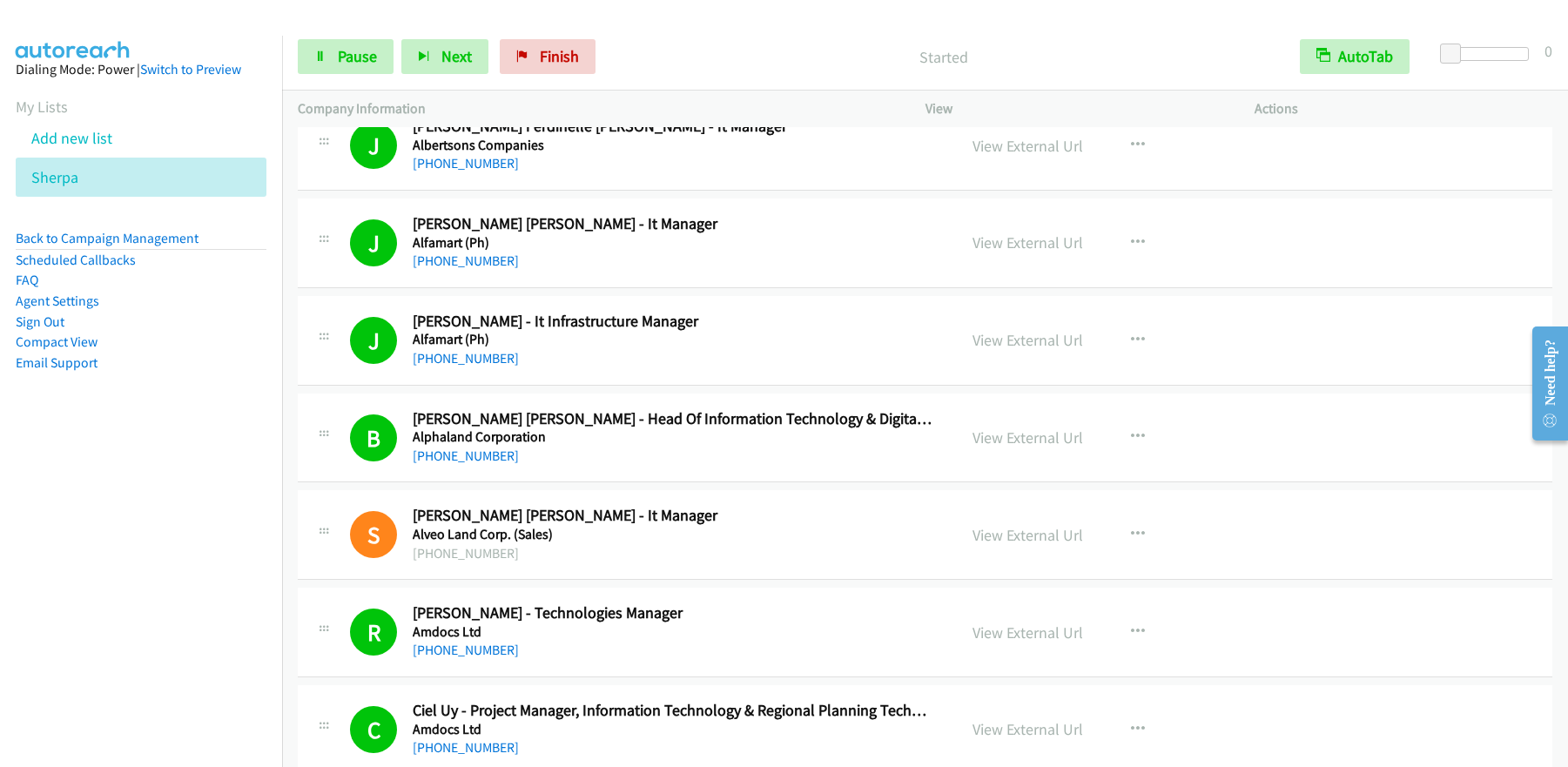
scroll to position [783, 0]
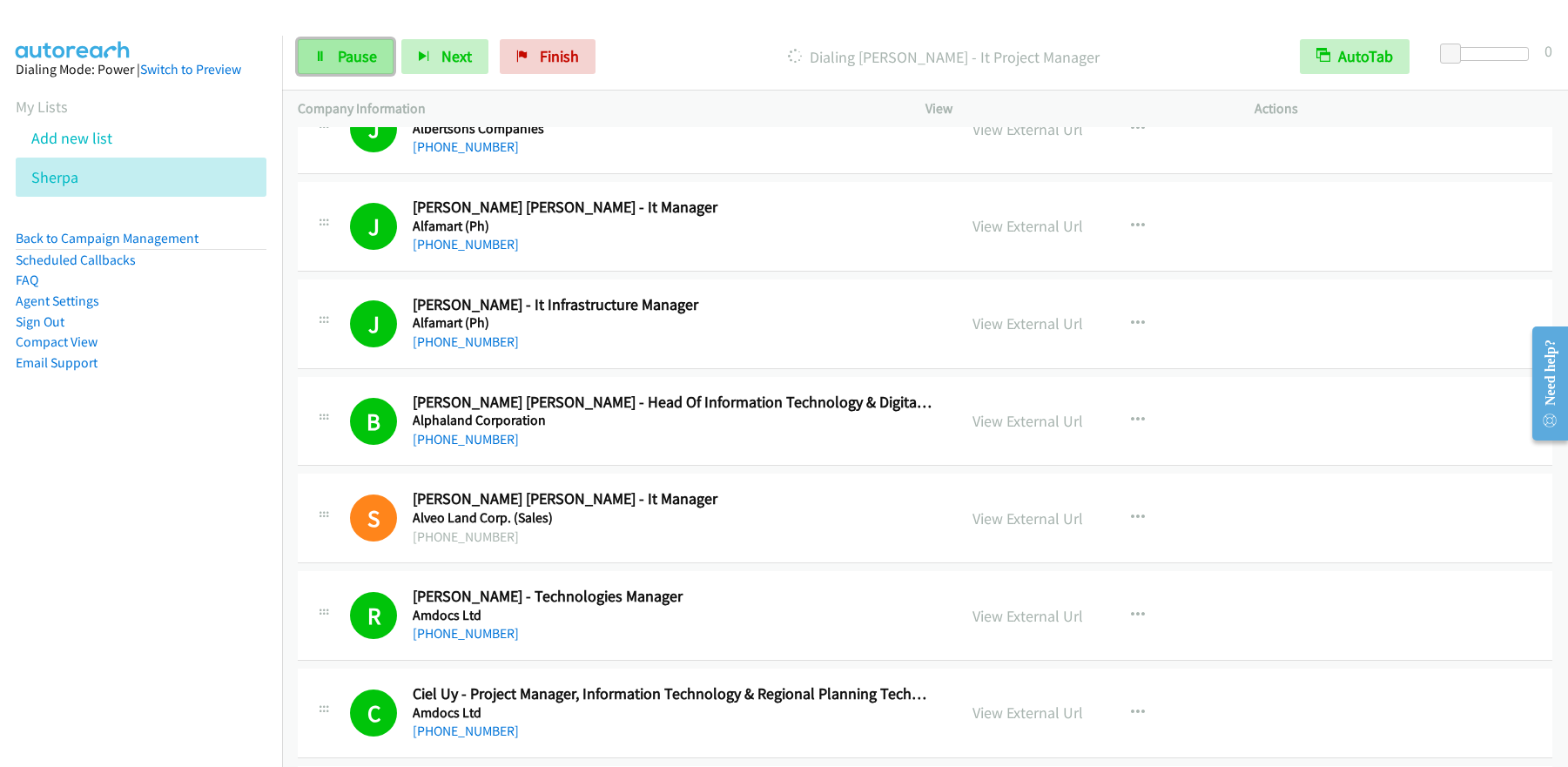
click at [360, 49] on span "Pause" at bounding box center [357, 56] width 39 height 20
click at [375, 68] on link "Start Calls" at bounding box center [360, 56] width 124 height 35
click at [350, 64] on span "Pause" at bounding box center [357, 56] width 39 height 20
click at [372, 61] on span "Start Calls" at bounding box center [371, 56] width 67 height 20
click at [356, 59] on span "Pause" at bounding box center [357, 56] width 39 height 20
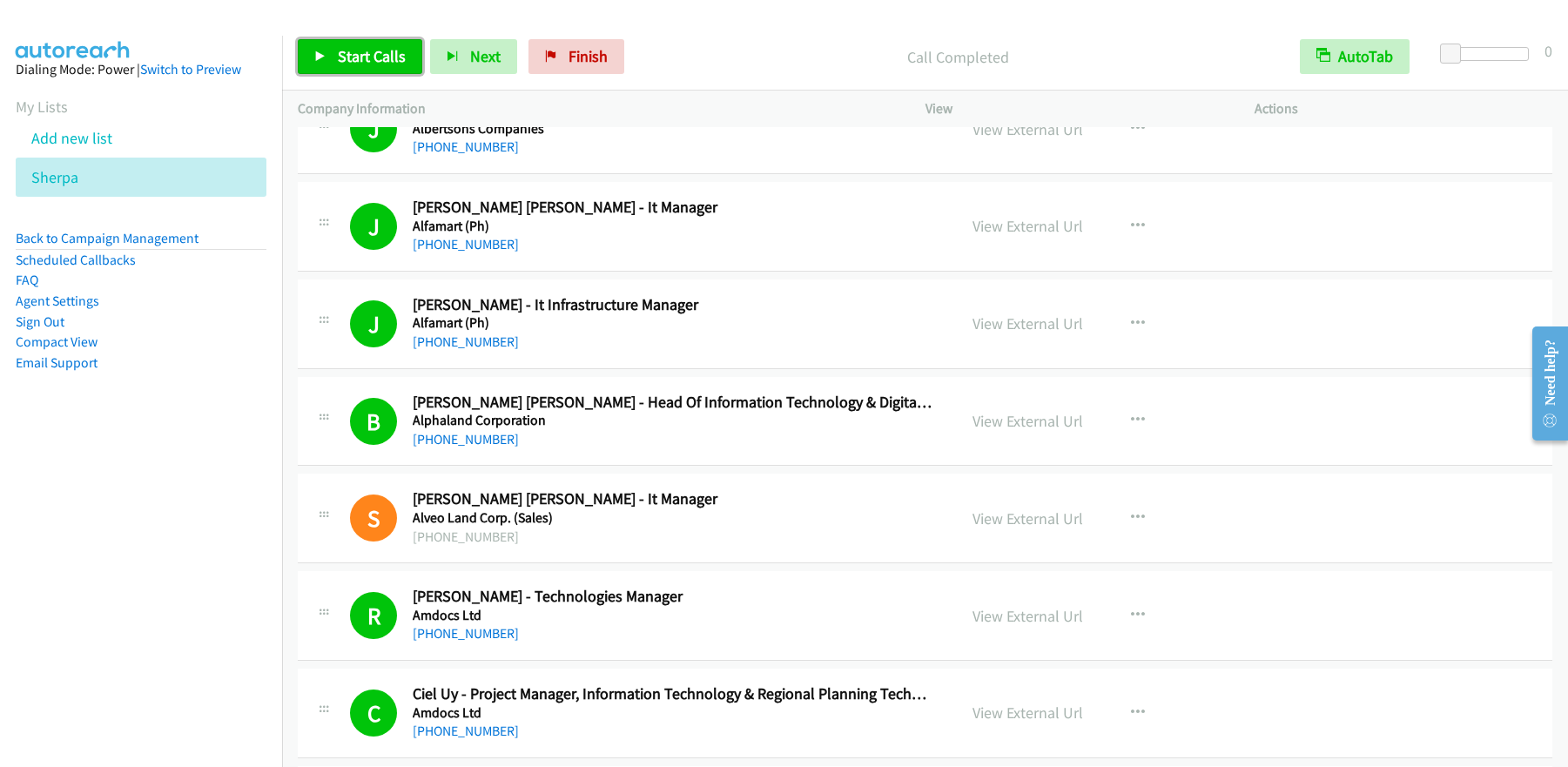
click at [363, 58] on span "Start Calls" at bounding box center [371, 56] width 67 height 20
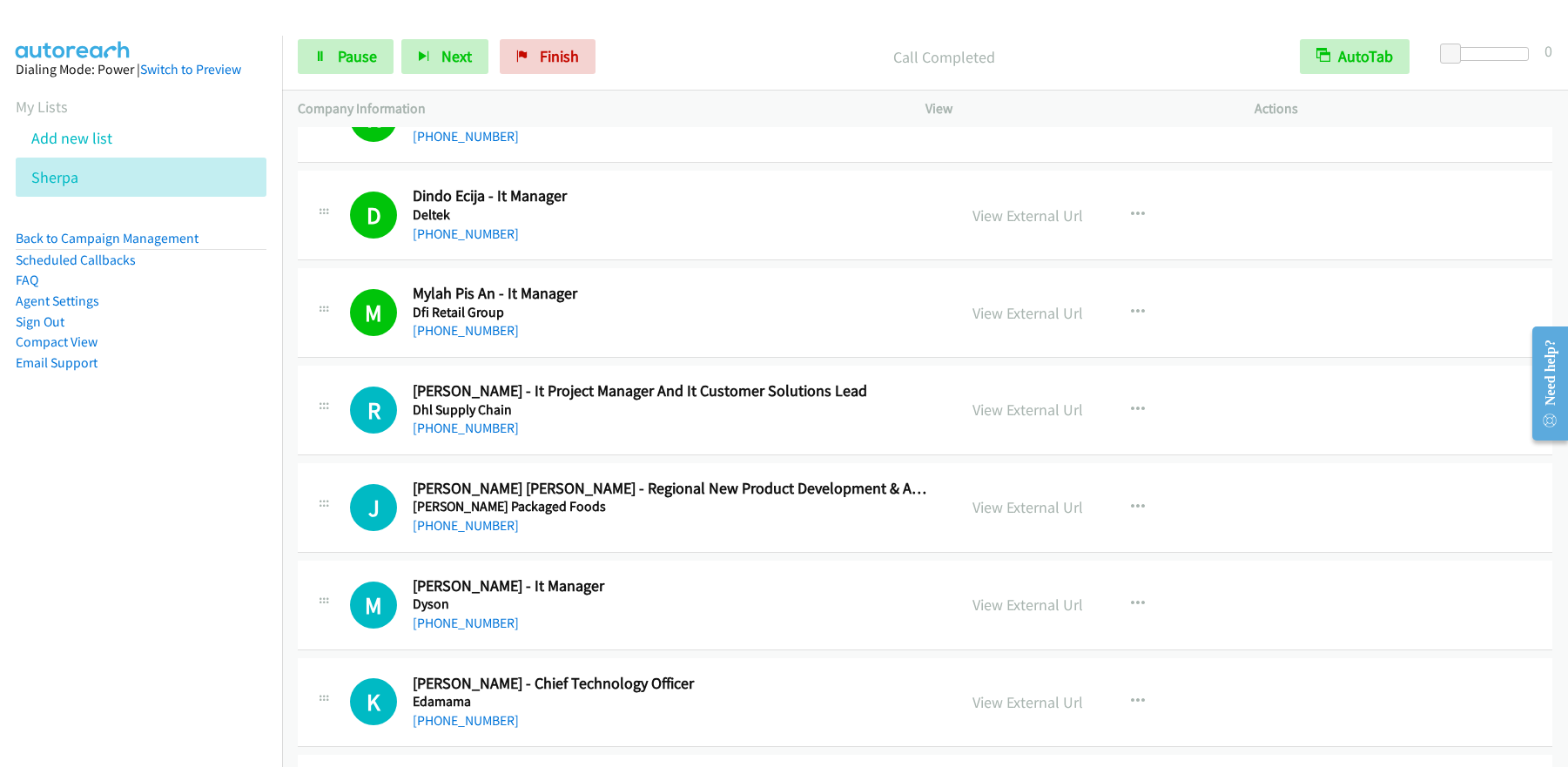
scroll to position [7334, 0]
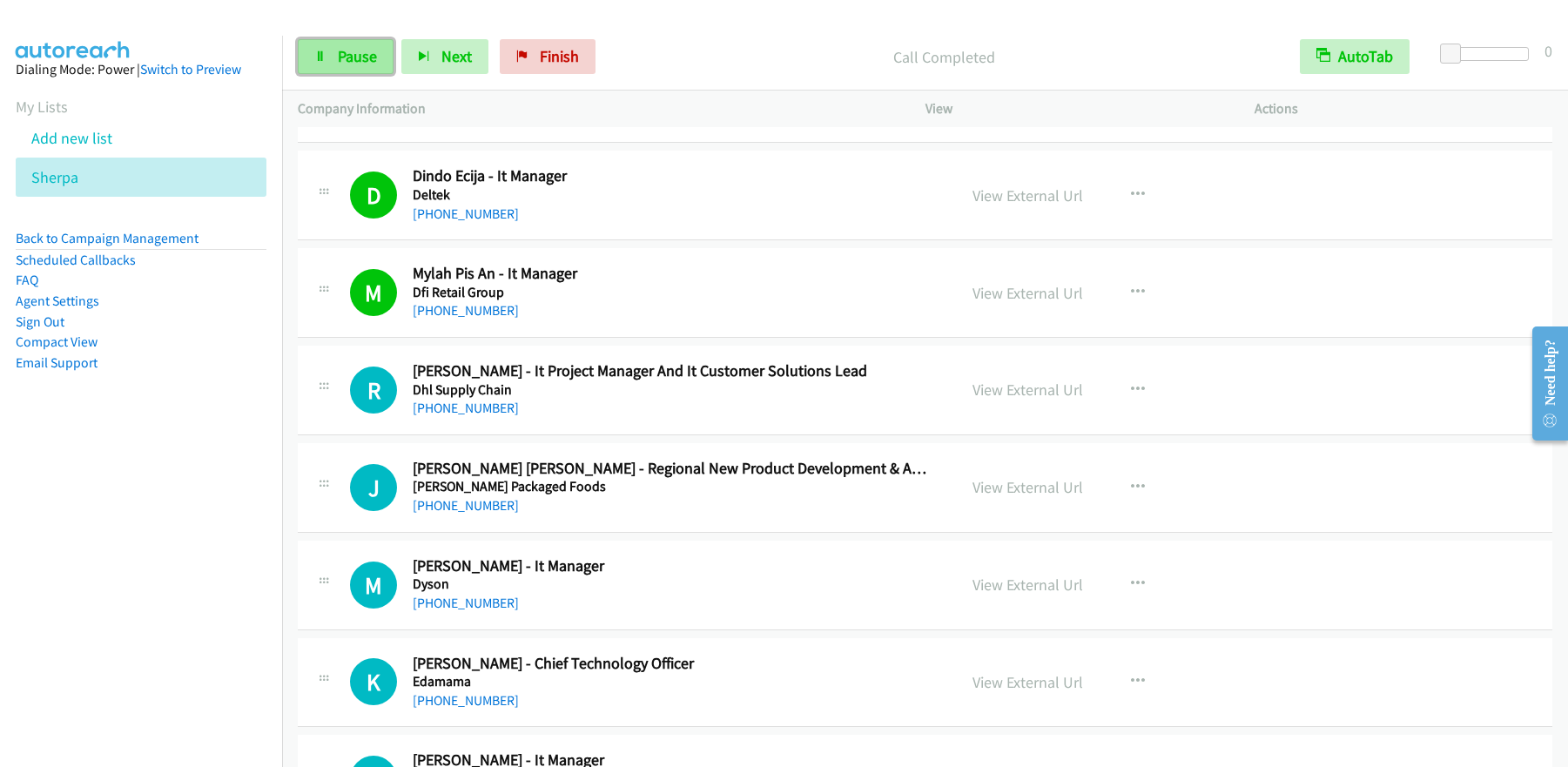
click at [361, 51] on span "Pause" at bounding box center [357, 56] width 39 height 20
click at [360, 56] on span "Start Calls" at bounding box center [371, 56] width 67 height 20
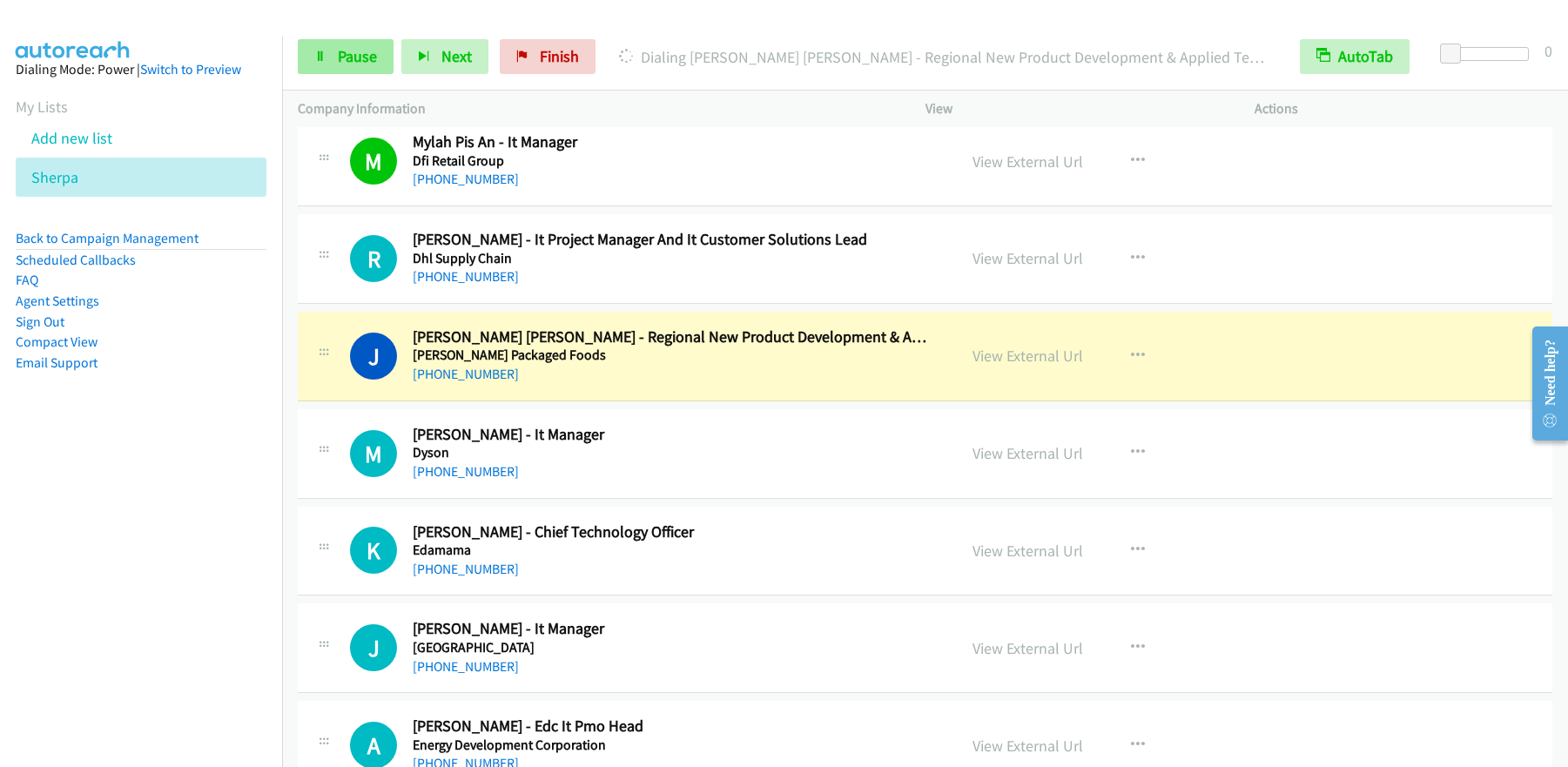
scroll to position [7495, 0]
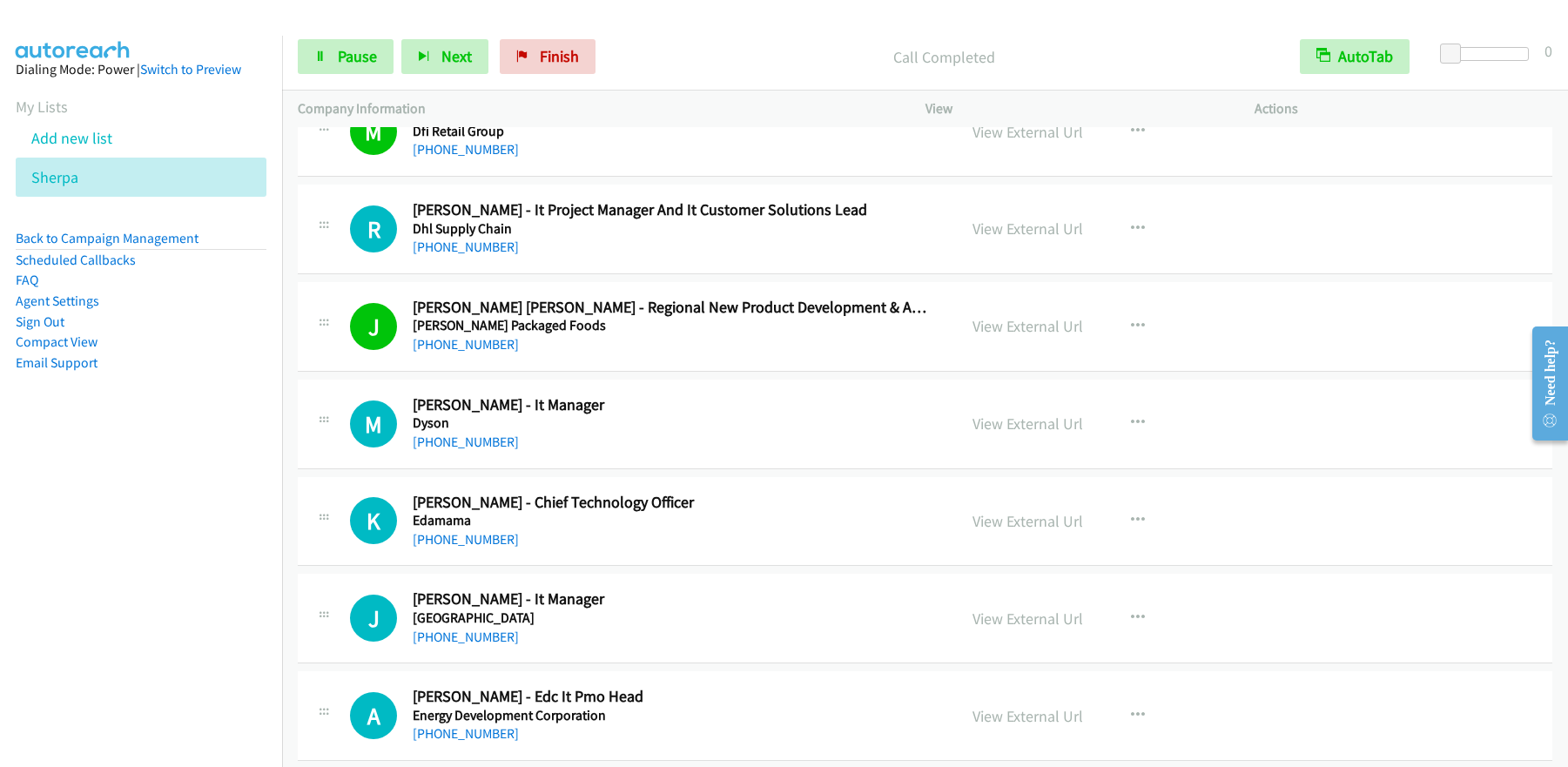
click at [399, 47] on div "Start Calls Pause Next Finish" at bounding box center [450, 56] width 305 height 35
click at [377, 54] on link "Pause" at bounding box center [345, 56] width 96 height 35
click at [376, 55] on span "Start Calls" at bounding box center [371, 56] width 67 height 20
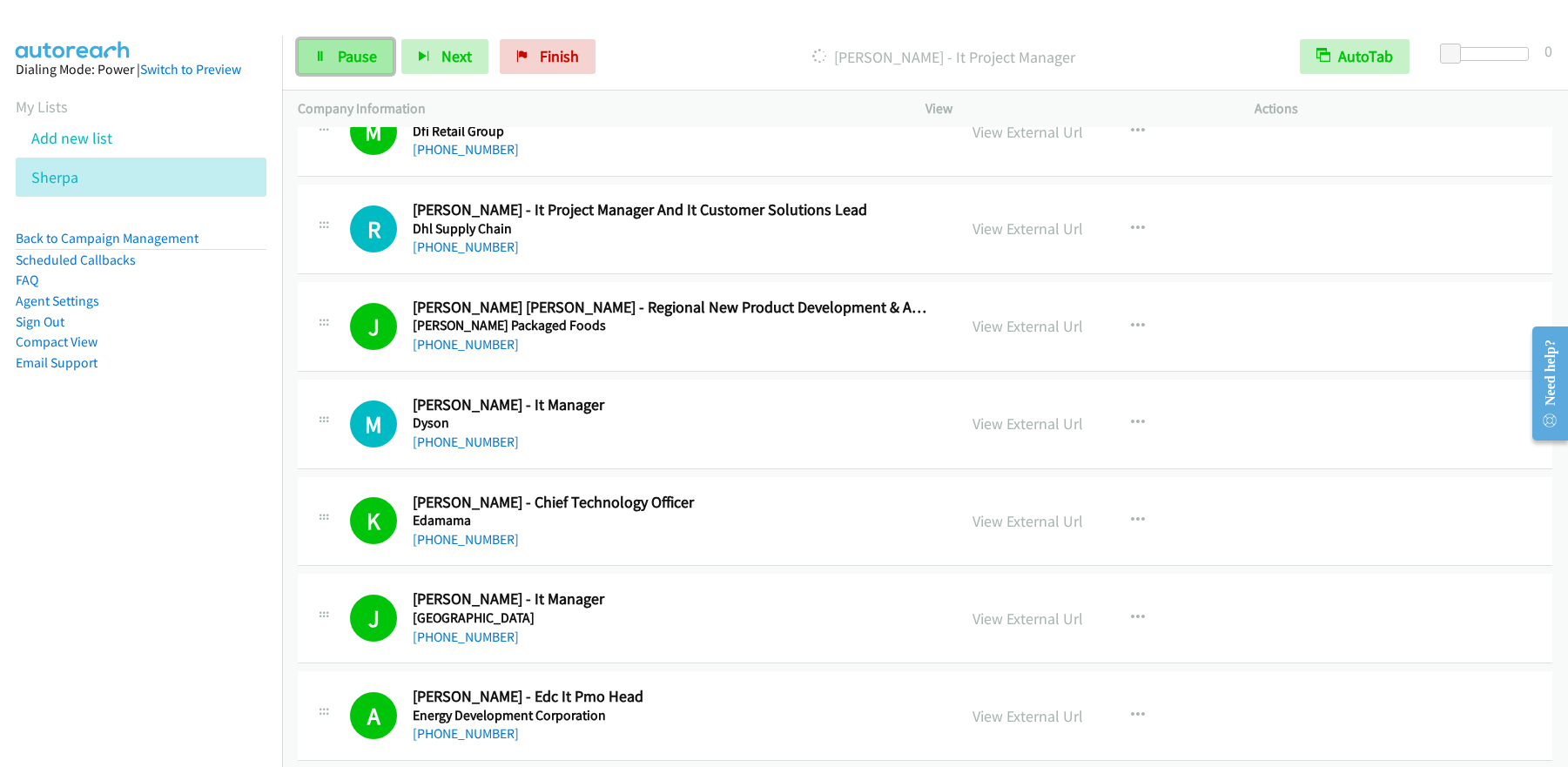
click at [331, 71] on link "Pause" at bounding box center [345, 56] width 96 height 35
click at [349, 56] on span "Start Calls" at bounding box center [371, 56] width 67 height 20
click at [350, 63] on span "Pause" at bounding box center [357, 56] width 39 height 20
click at [352, 64] on span "Start Calls" at bounding box center [371, 56] width 67 height 20
click at [357, 59] on span "Pause" at bounding box center [357, 56] width 39 height 20
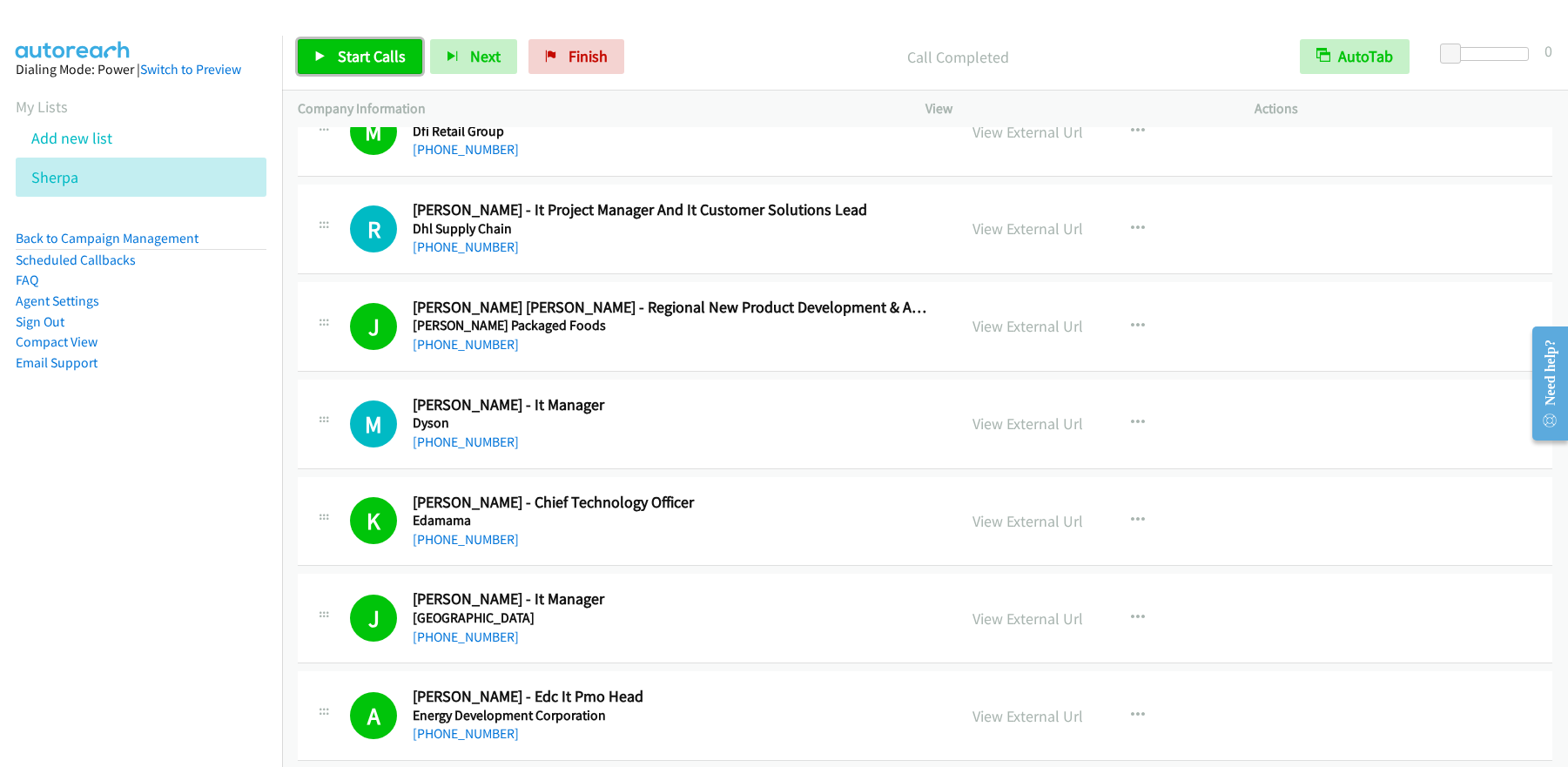
click at [343, 68] on link "Start Calls" at bounding box center [360, 56] width 124 height 35
click at [376, 59] on link "Pause" at bounding box center [345, 56] width 96 height 35
click at [372, 53] on span "Start Calls" at bounding box center [371, 56] width 67 height 20
click at [358, 54] on span "Pause" at bounding box center [357, 56] width 39 height 20
click at [373, 56] on span "Start Calls" at bounding box center [371, 56] width 67 height 20
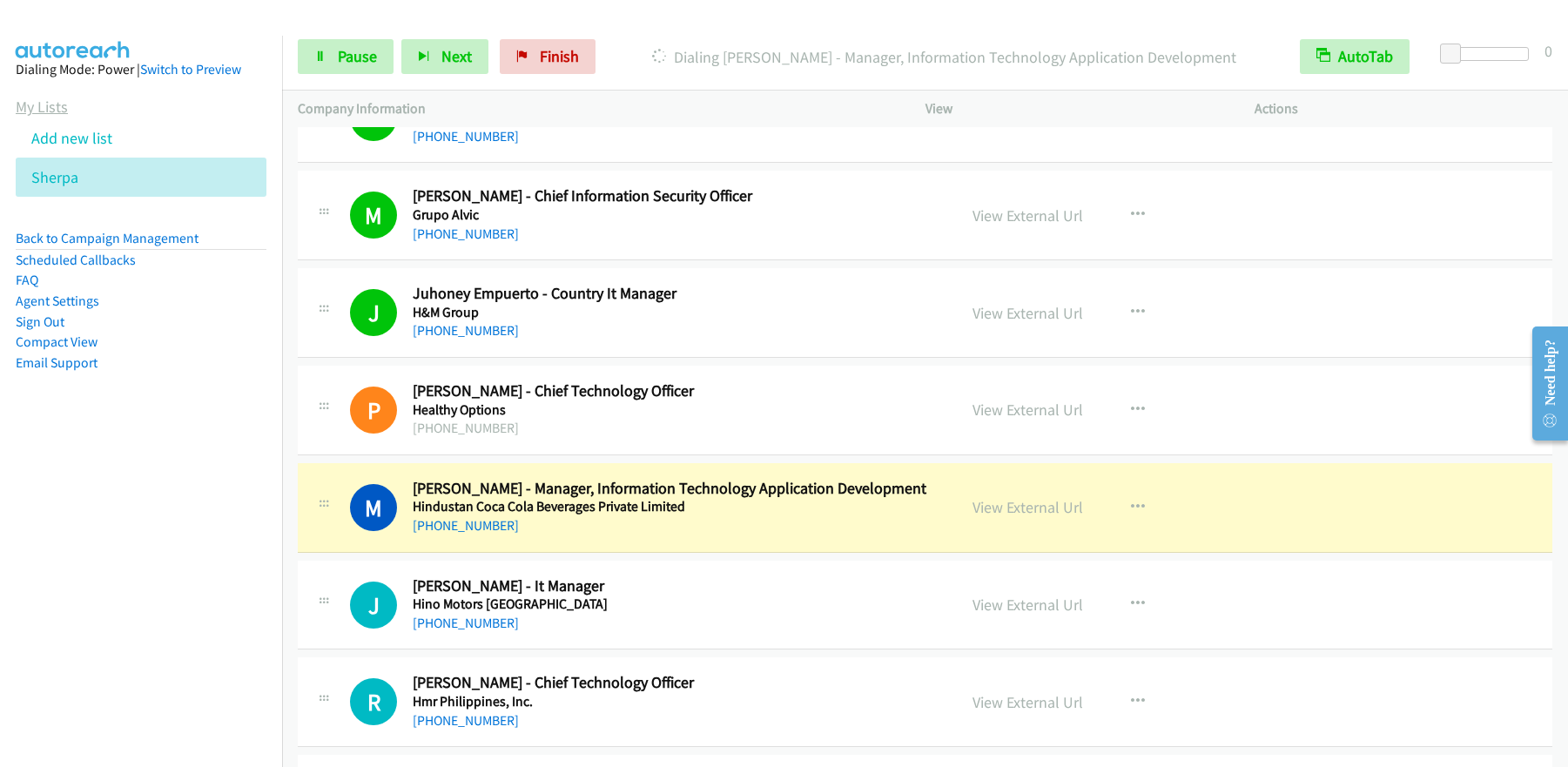
scroll to position [10181, 0]
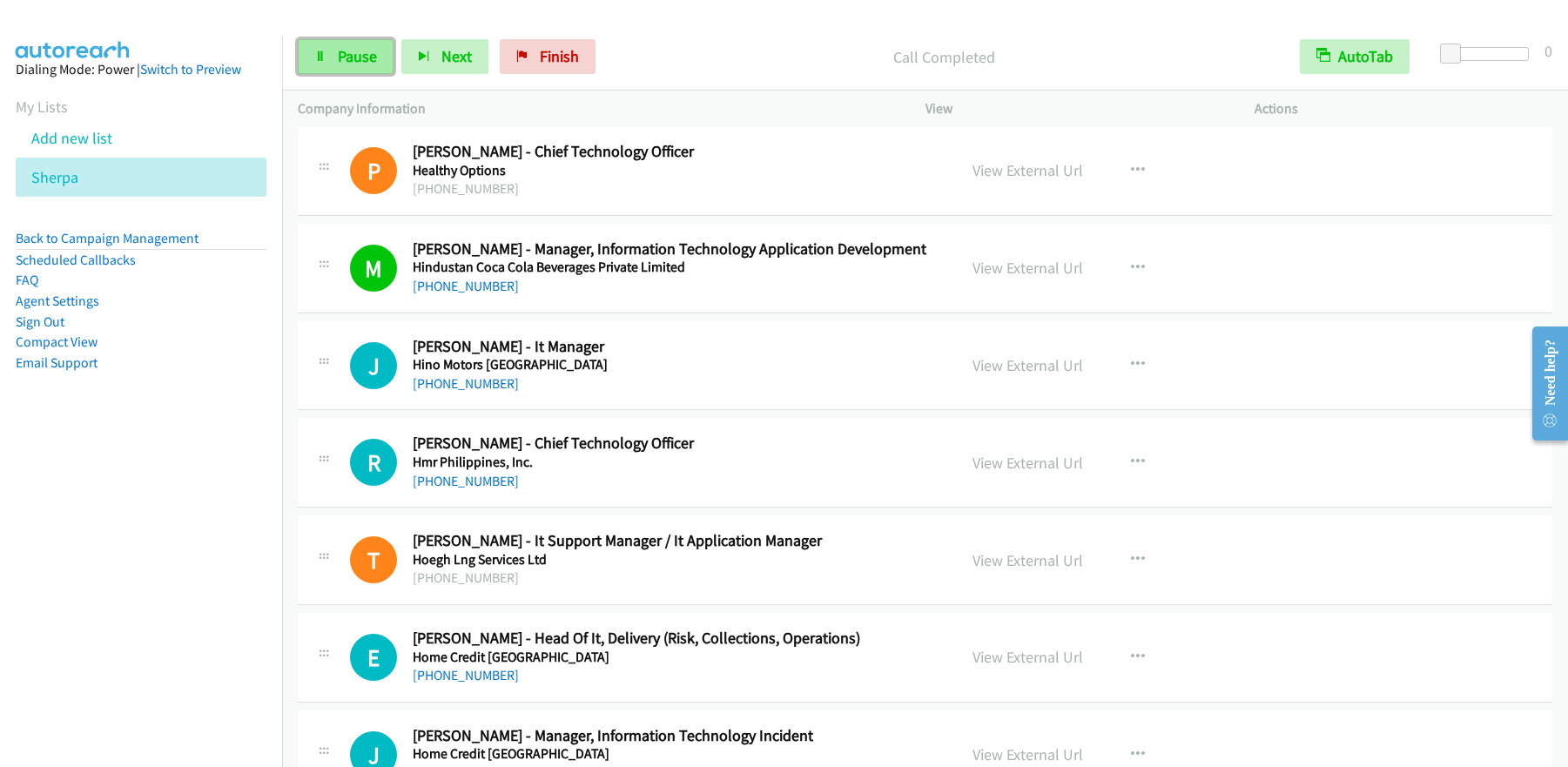
click at [362, 58] on span "Pause" at bounding box center [357, 56] width 39 height 20
click at [362, 59] on span "Start Calls" at bounding box center [371, 56] width 67 height 20
click at [361, 66] on span "Pause" at bounding box center [357, 56] width 39 height 20
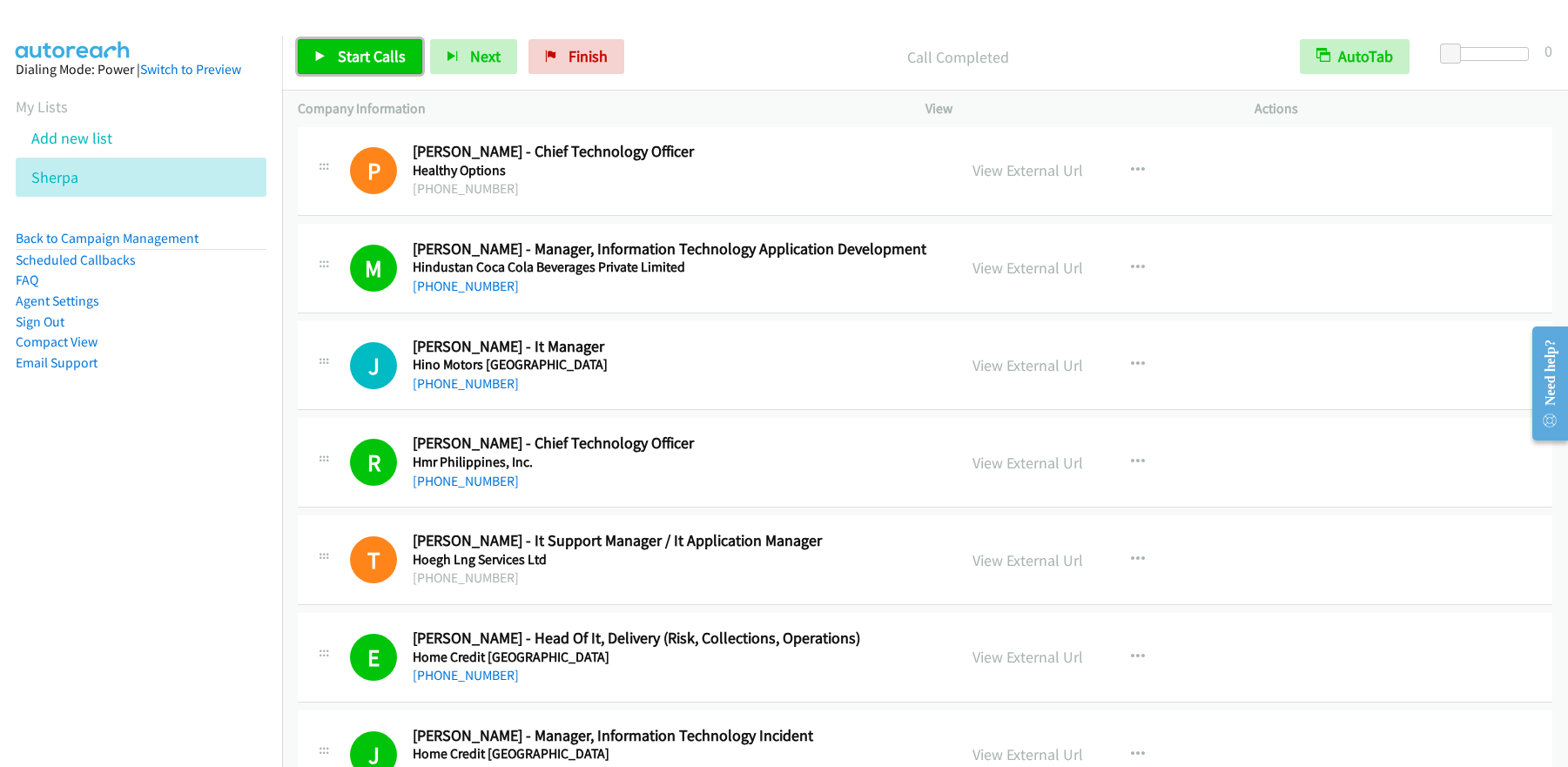
click at [373, 60] on span "Start Calls" at bounding box center [371, 56] width 67 height 20
click at [368, 52] on span "Pause" at bounding box center [357, 56] width 39 height 20
click at [393, 67] on link "Start Calls" at bounding box center [360, 56] width 124 height 35
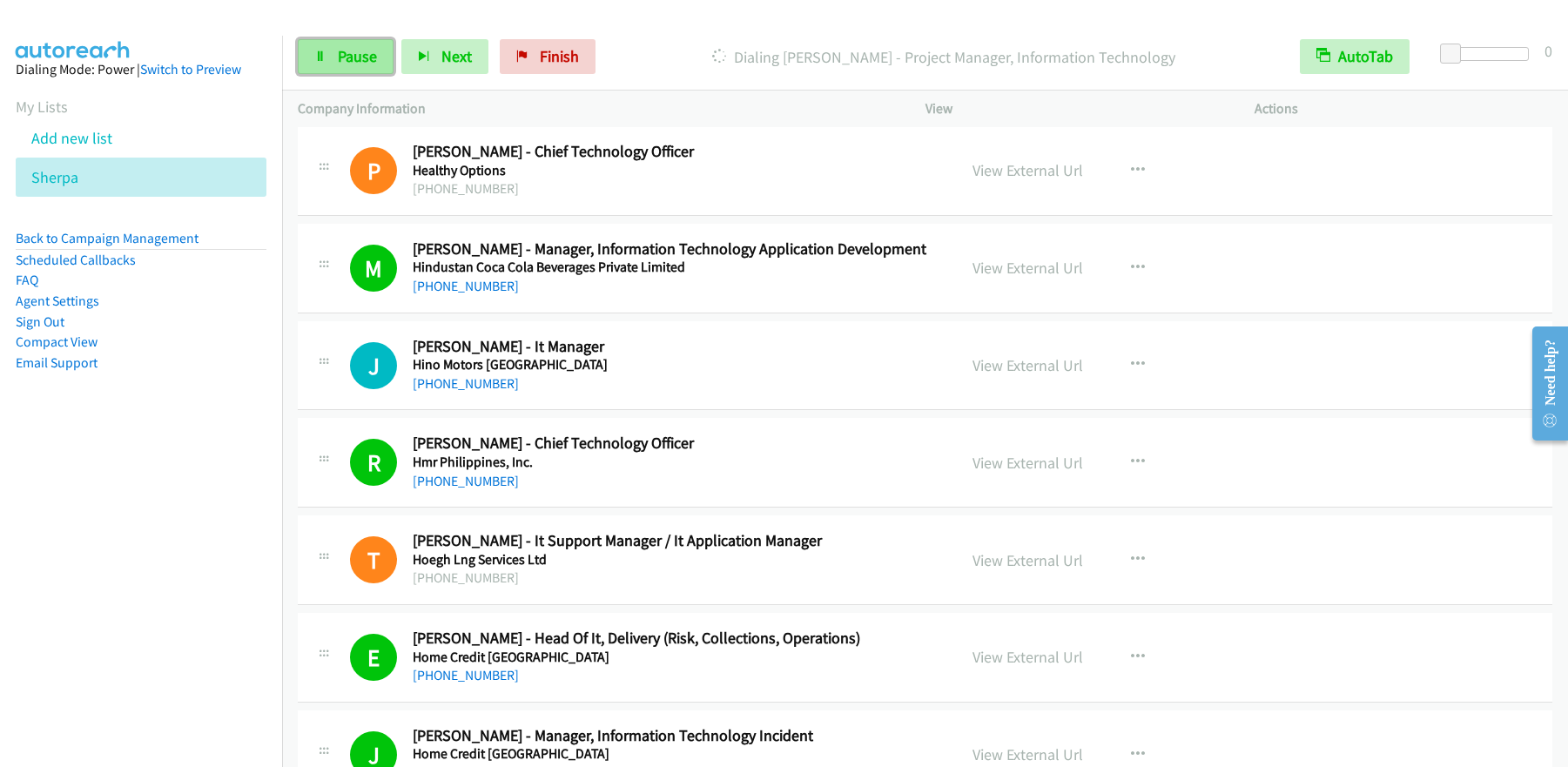
click at [352, 55] on span "Pause" at bounding box center [357, 56] width 39 height 20
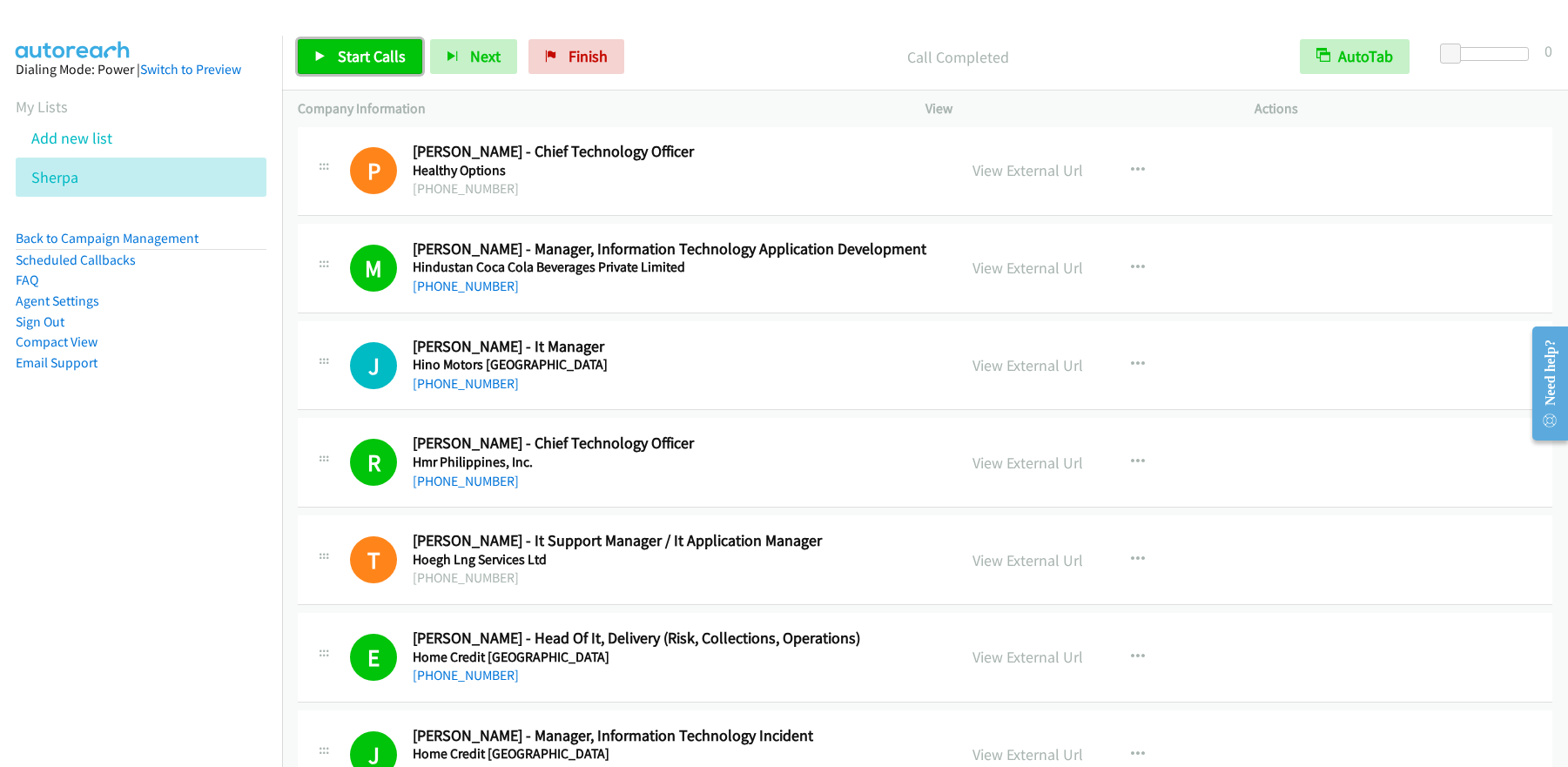
click at [372, 69] on link "Start Calls" at bounding box center [360, 56] width 124 height 35
click at [350, 60] on span "Pause" at bounding box center [357, 56] width 39 height 20
click at [337, 67] on link "Start Calls" at bounding box center [360, 56] width 124 height 35
click at [358, 63] on span "Pause" at bounding box center [357, 56] width 39 height 20
click at [358, 61] on span "Start Calls" at bounding box center [371, 56] width 67 height 20
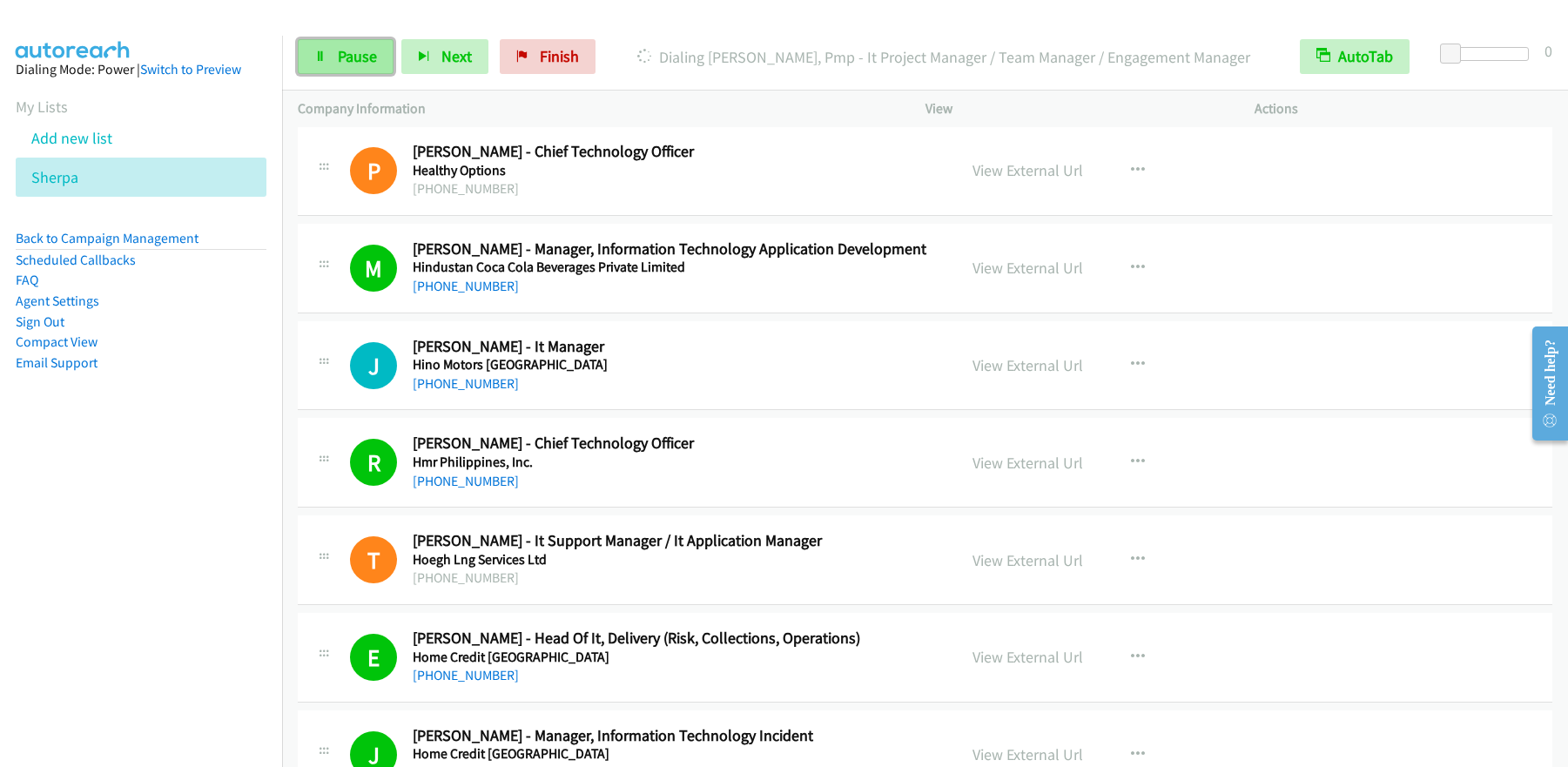
click at [349, 67] on link "Pause" at bounding box center [345, 56] width 96 height 35
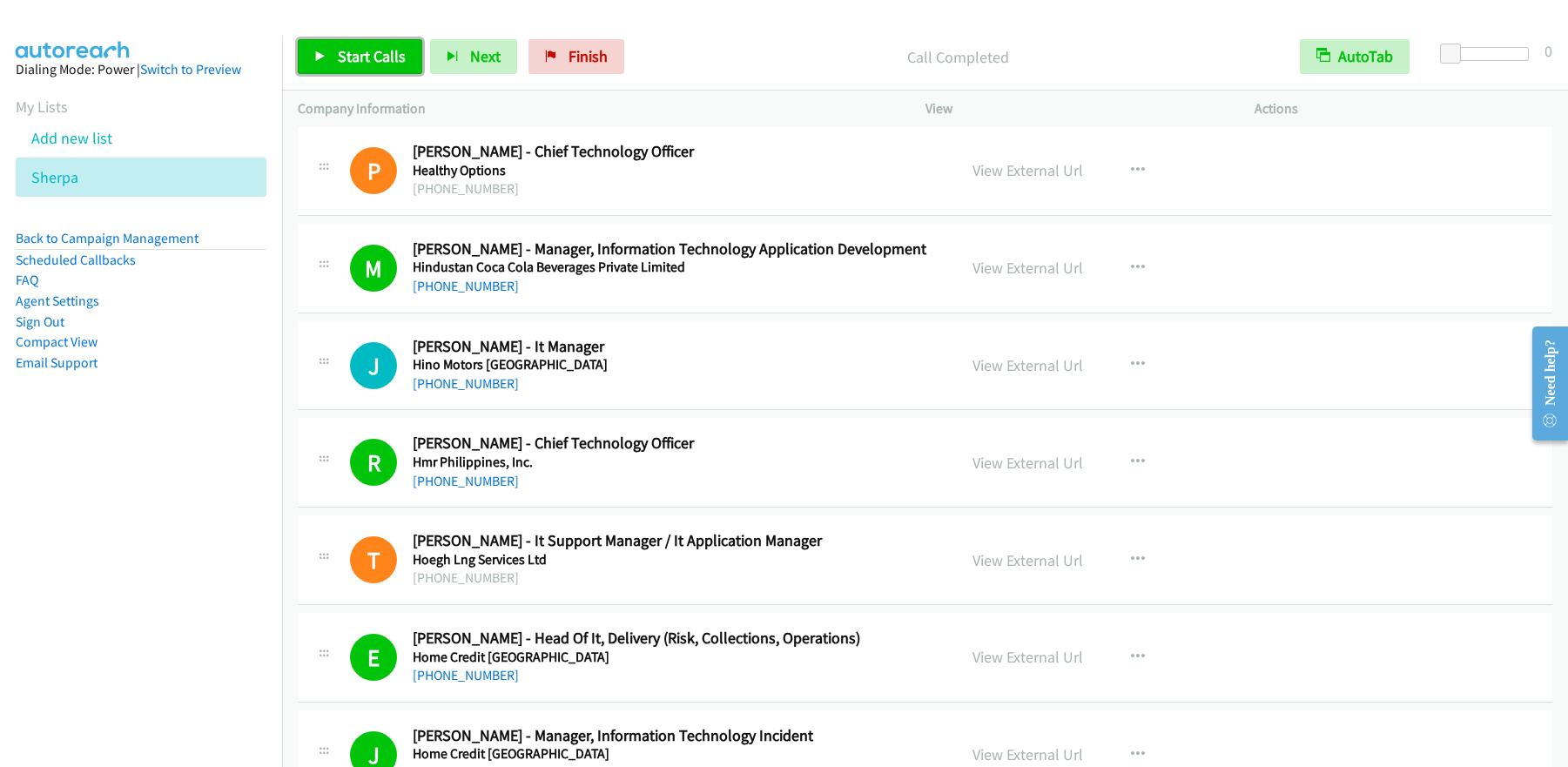
click at [337, 50] on span "Start Calls" at bounding box center [371, 56] width 67 height 20
click at [368, 49] on span "Pause" at bounding box center [357, 56] width 39 height 20
click at [389, 58] on span "Start Calls" at bounding box center [371, 56] width 67 height 20
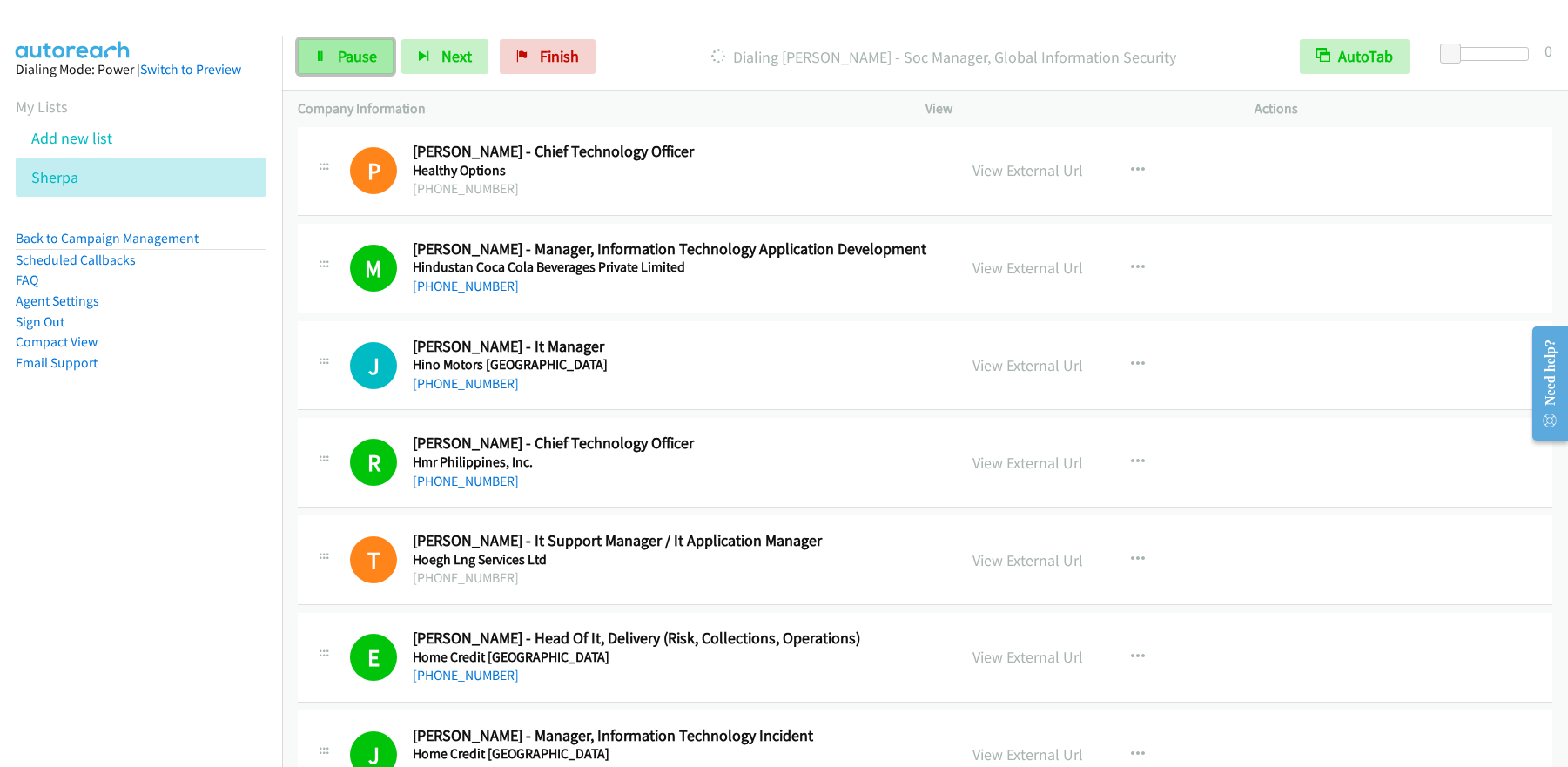
click at [364, 51] on span "Pause" at bounding box center [357, 56] width 39 height 20
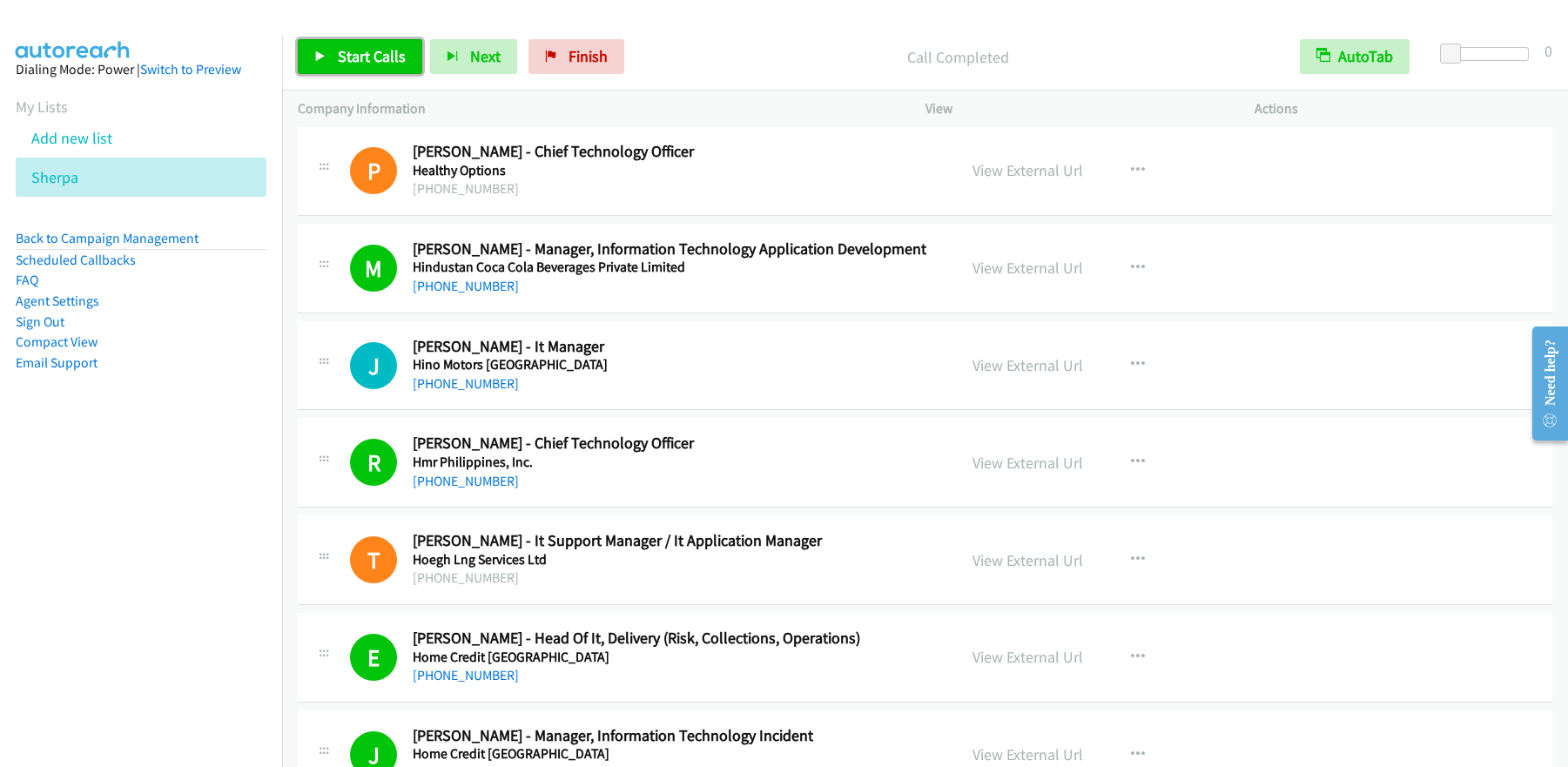
click at [371, 62] on span "Start Calls" at bounding box center [371, 56] width 67 height 20
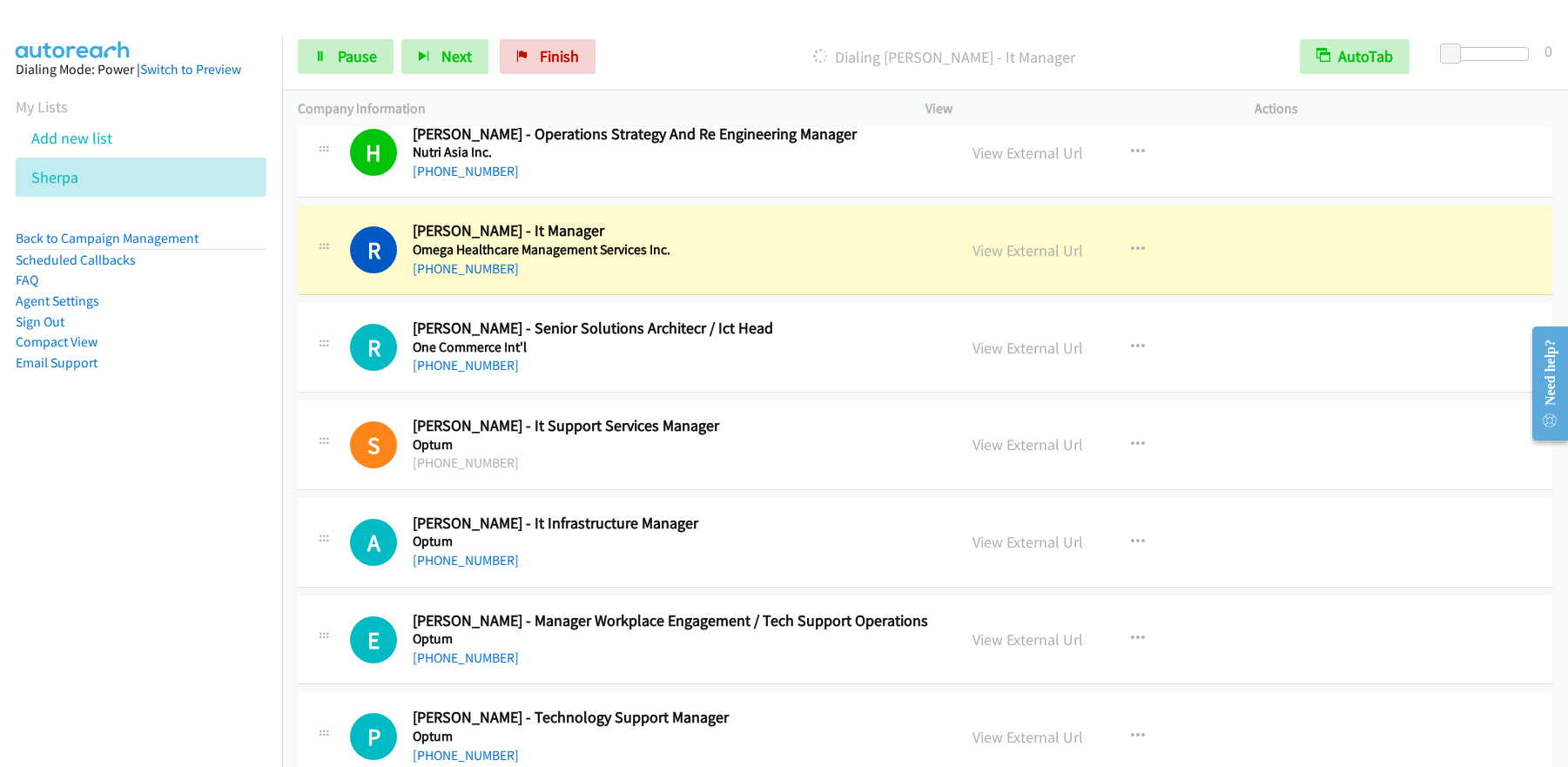
scroll to position [17313, 0]
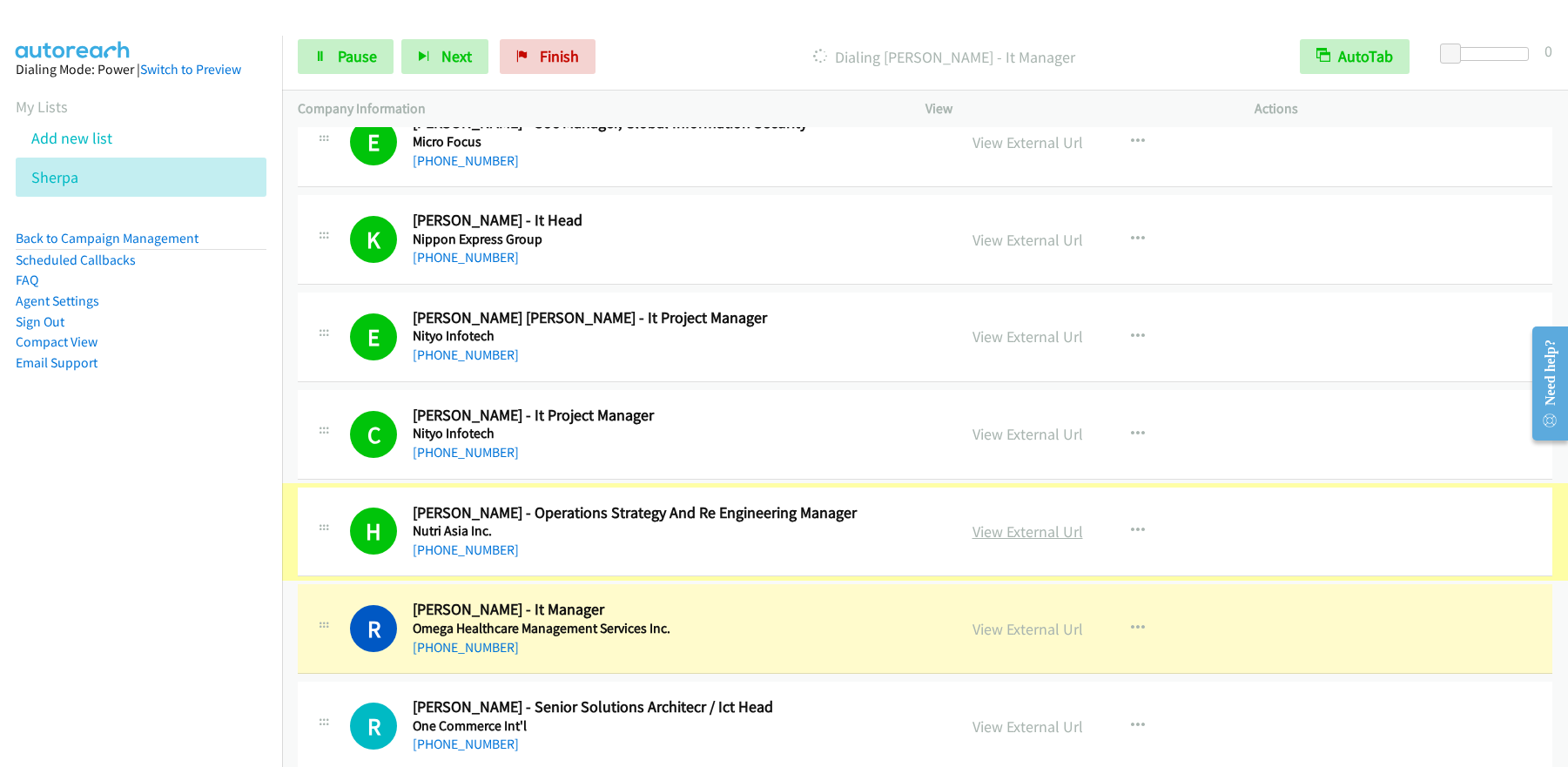
click at [1019, 534] on link "View External Url" at bounding box center [1027, 531] width 111 height 20
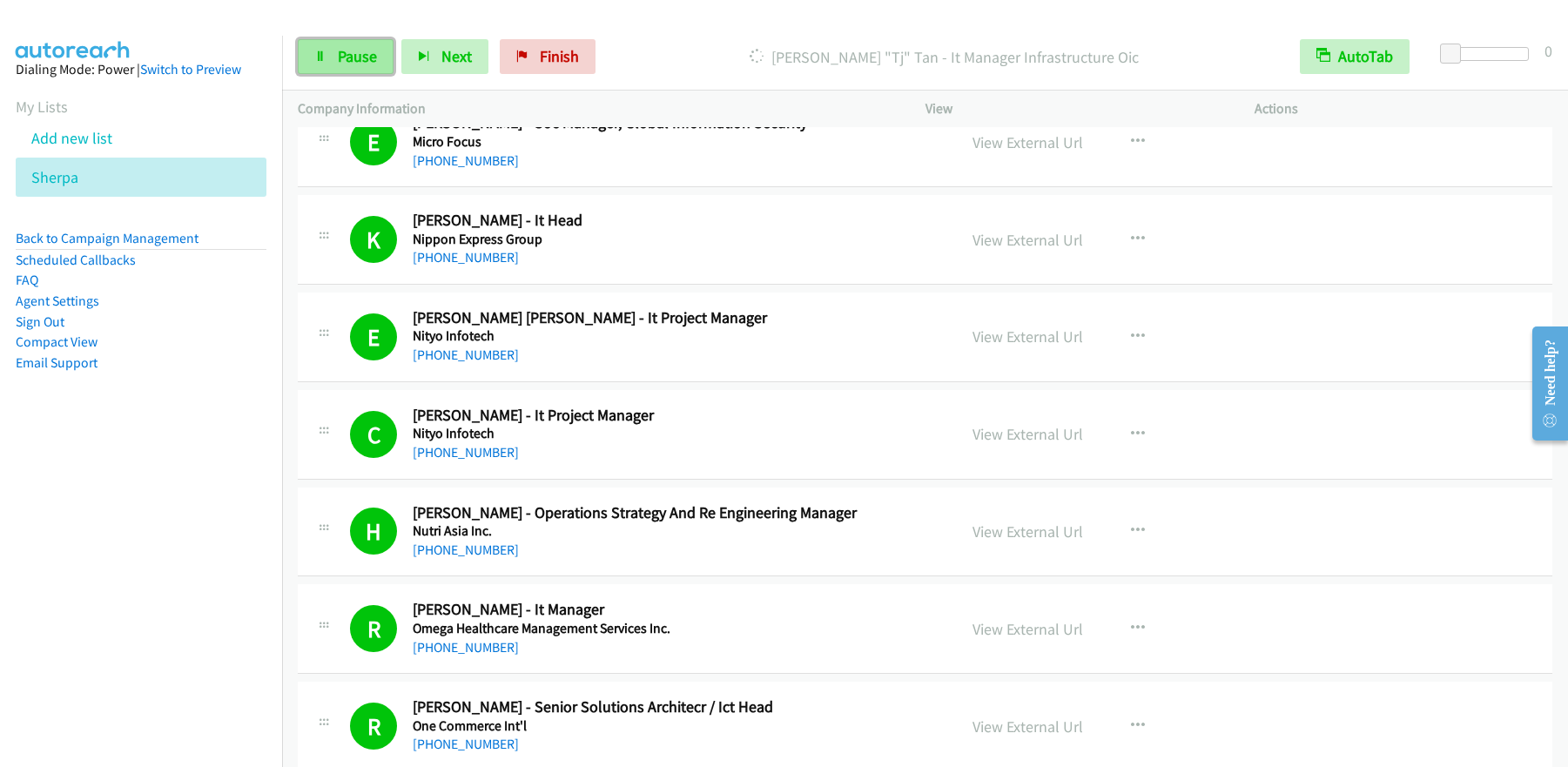
click at [343, 52] on span "Pause" at bounding box center [357, 56] width 39 height 20
